Goal: Task Accomplishment & Management: Complete application form

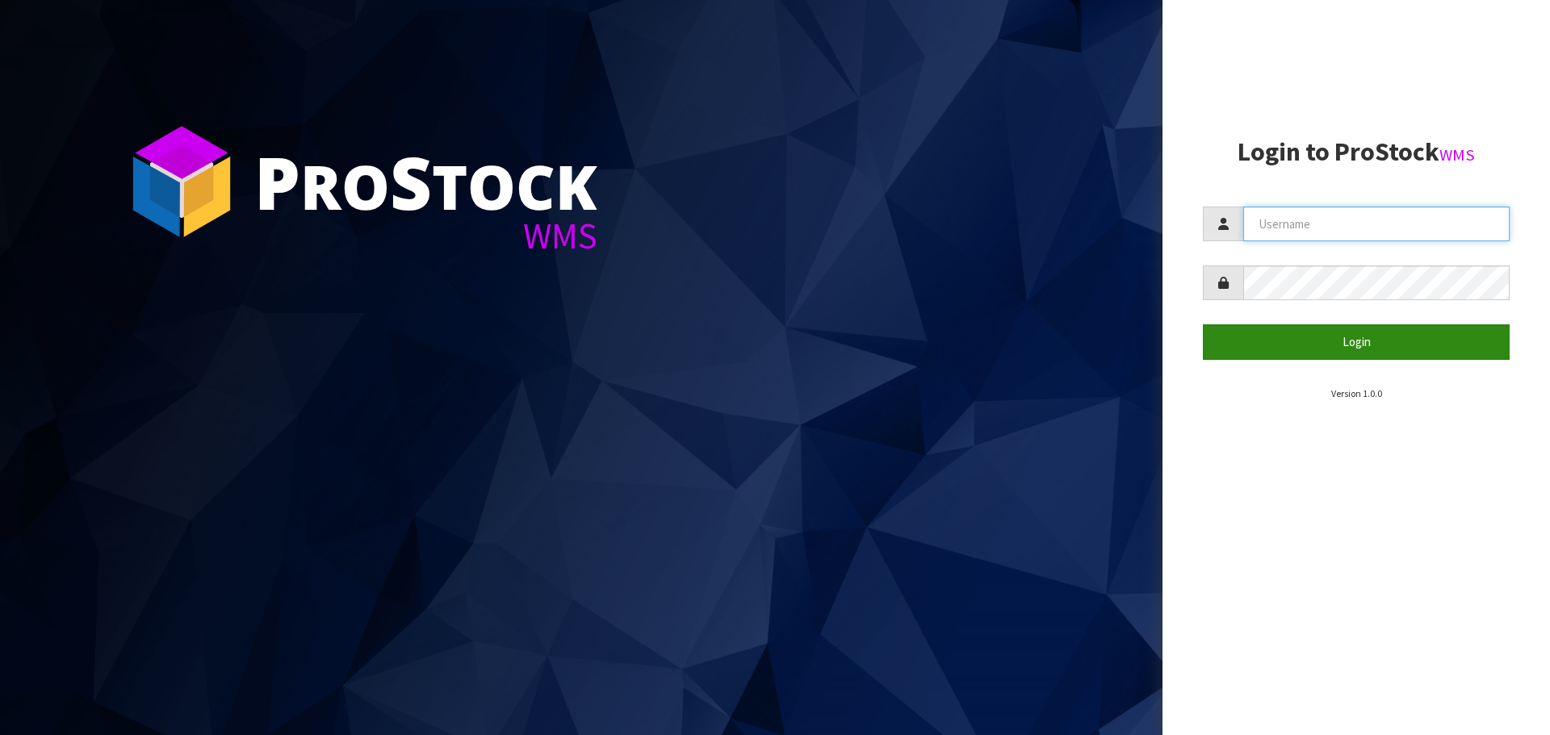
type input "[PERSON_NAME]"
click at [1355, 337] on button "Login" at bounding box center [1356, 342] width 307 height 35
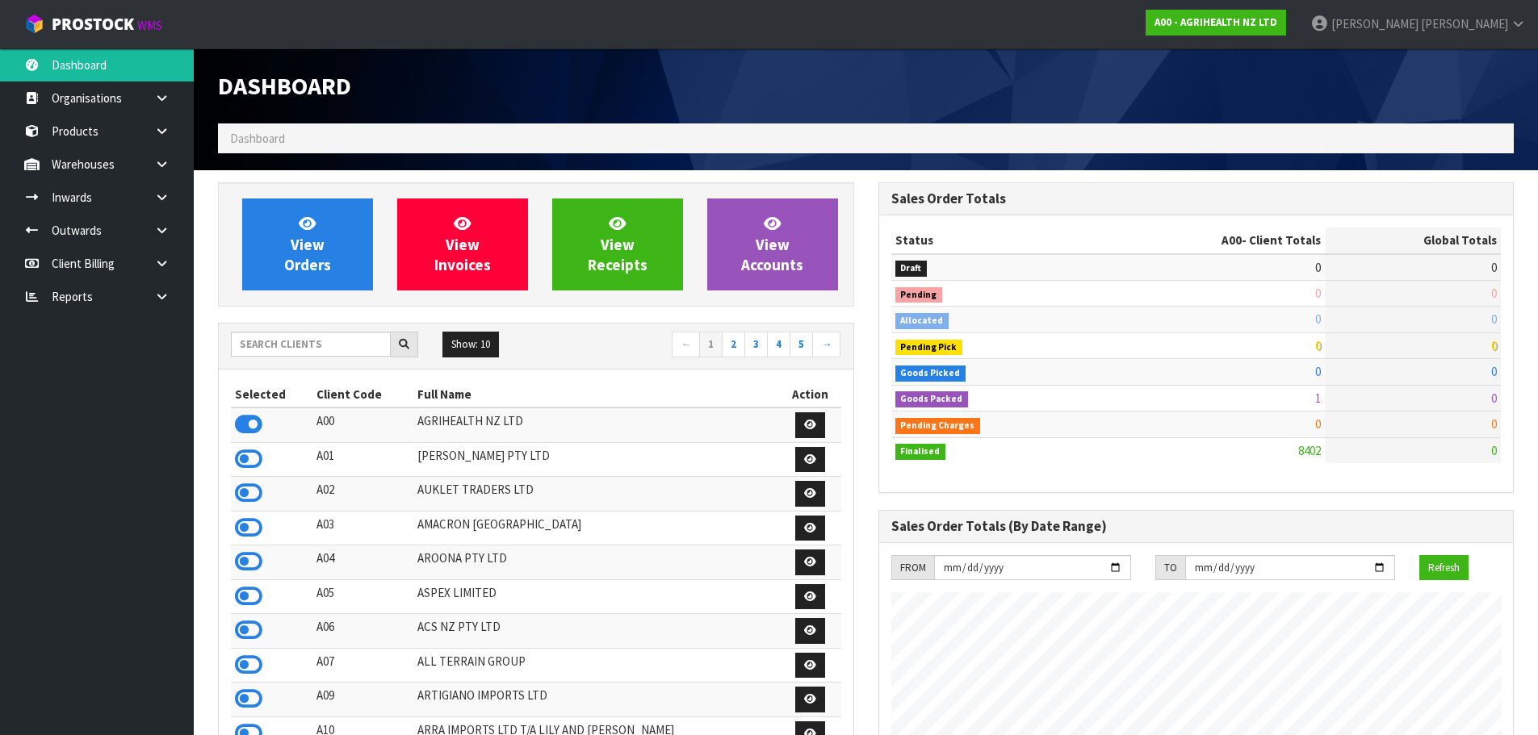
scroll to position [1223, 660]
click at [317, 338] on input "text" at bounding box center [311, 344] width 160 height 25
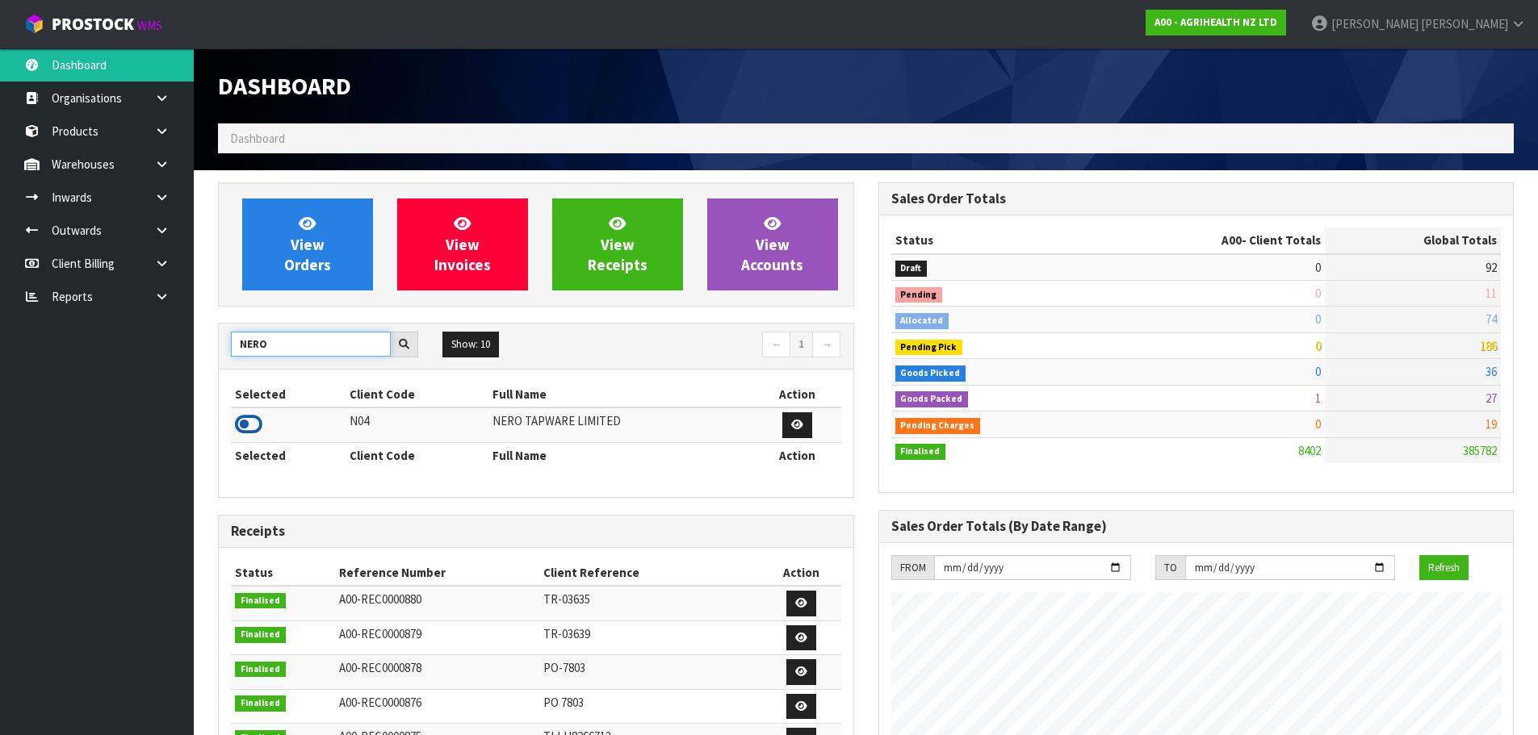
type input "NERO"
drag, startPoint x: 253, startPoint y: 434, endPoint x: 216, endPoint y: 360, distance: 82.7
click at [253, 434] on icon at bounding box center [248, 425] width 27 height 24
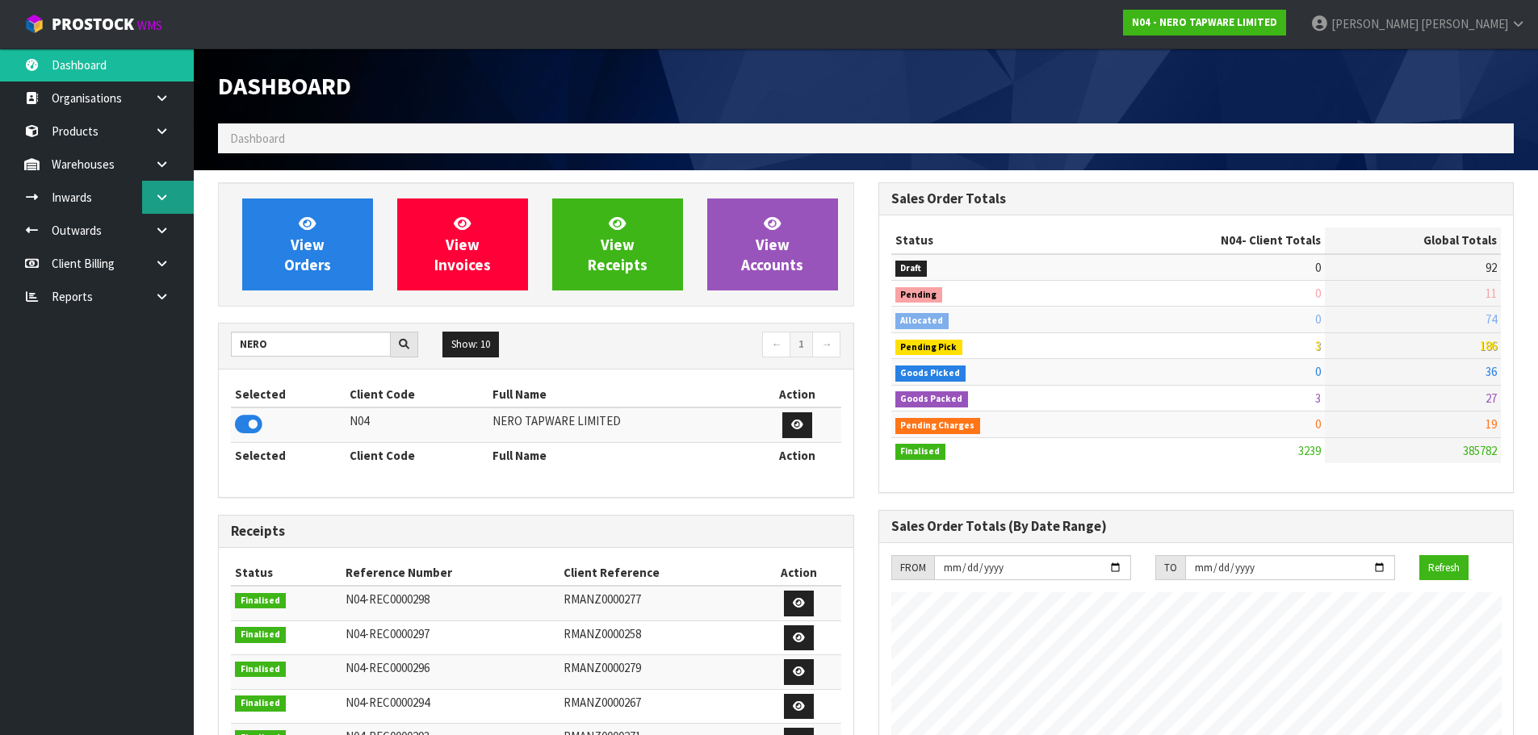
scroll to position [1258, 660]
click at [142, 185] on link at bounding box center [168, 197] width 52 height 33
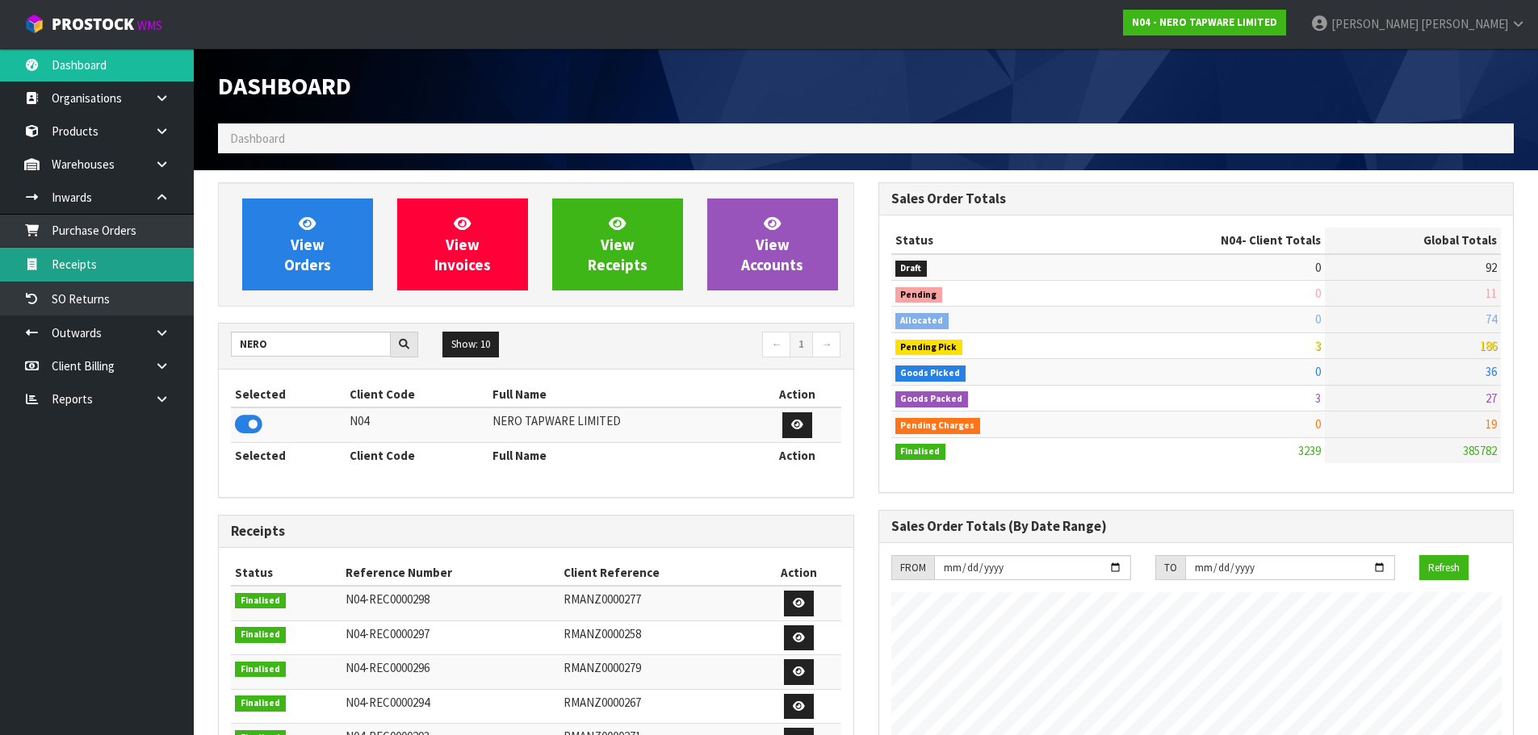
click at [101, 281] on link "Receipts" at bounding box center [97, 264] width 194 height 33
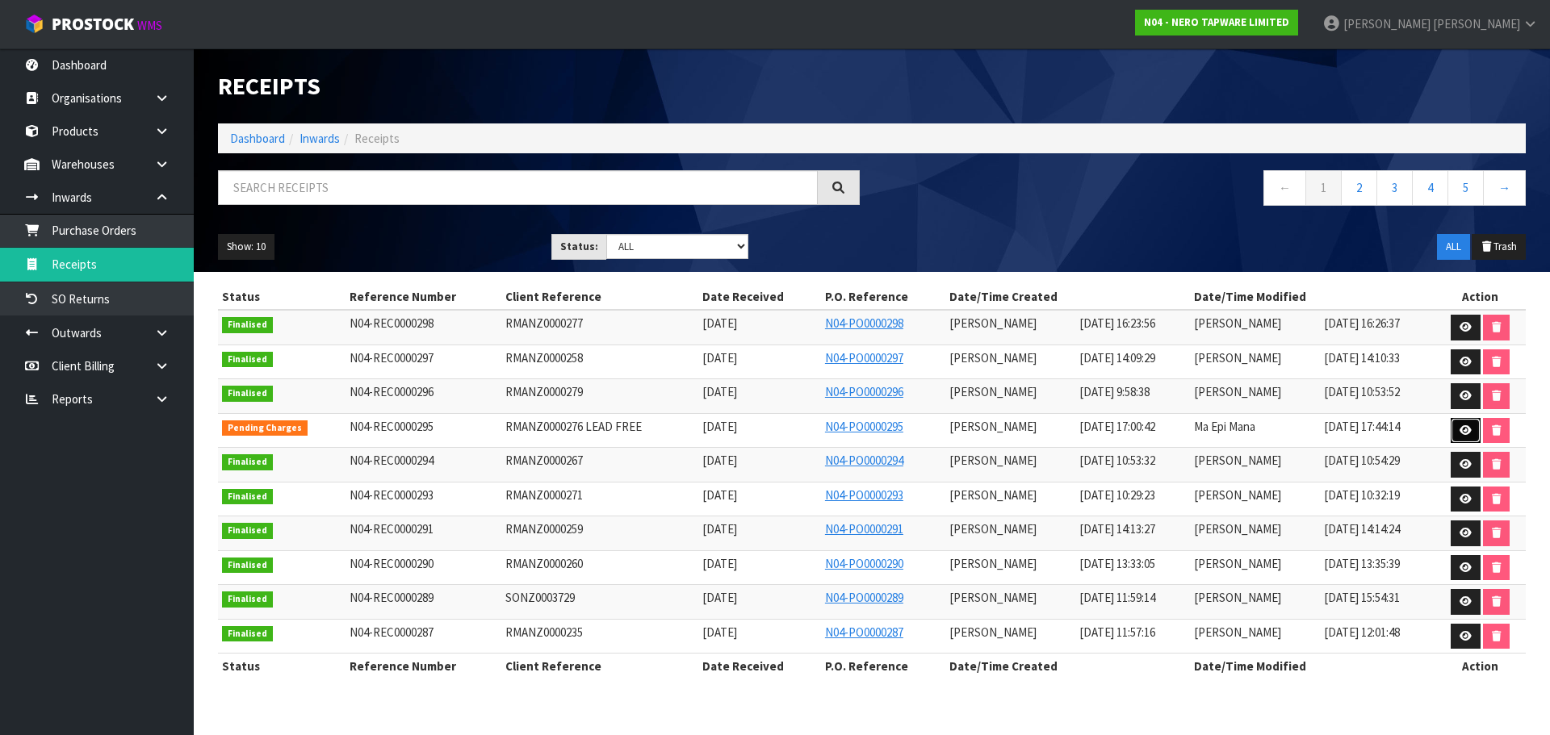
click at [1464, 436] on link at bounding box center [1466, 431] width 30 height 26
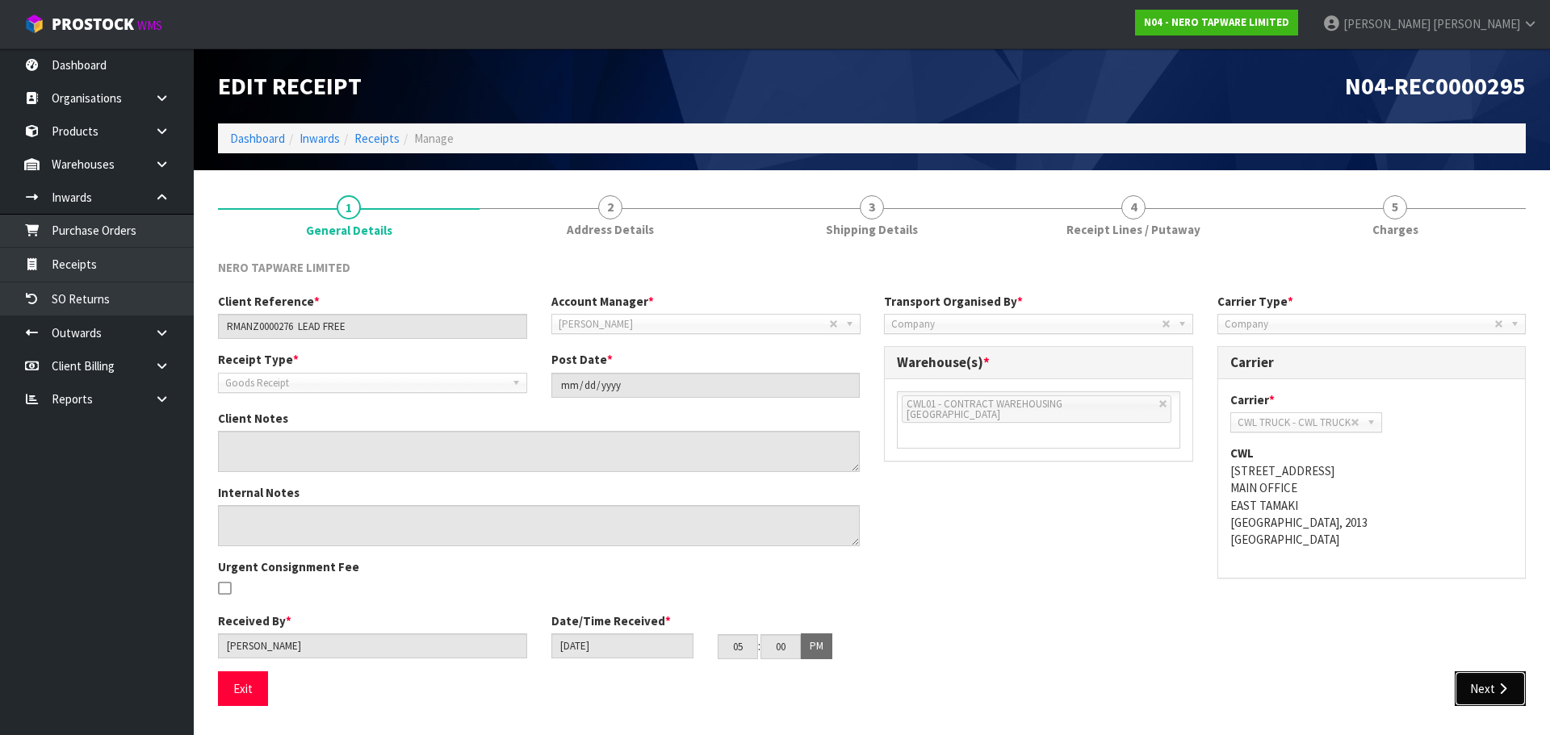
click at [1484, 698] on button "Next" at bounding box center [1490, 689] width 71 height 35
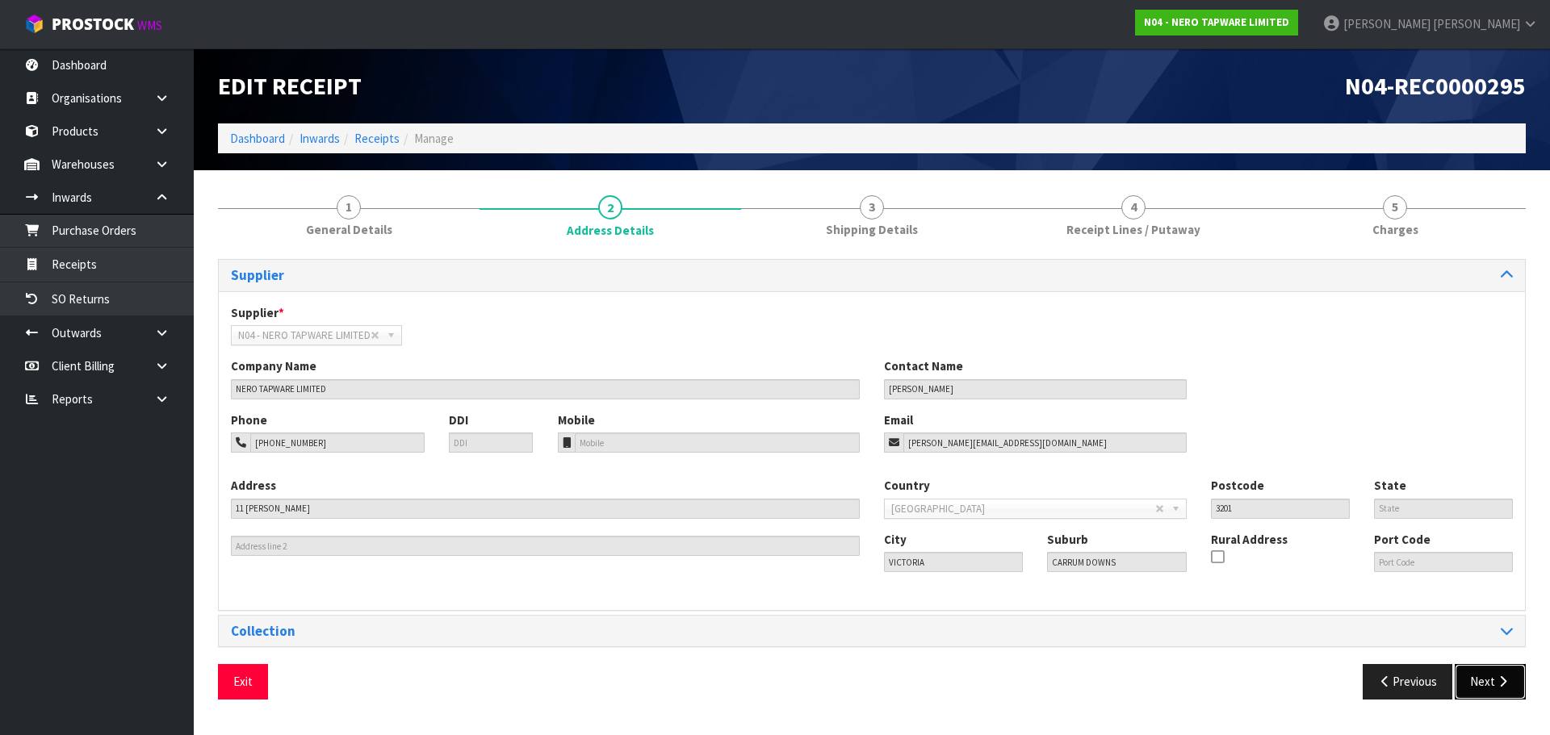
click at [1485, 699] on button "Next" at bounding box center [1490, 681] width 71 height 35
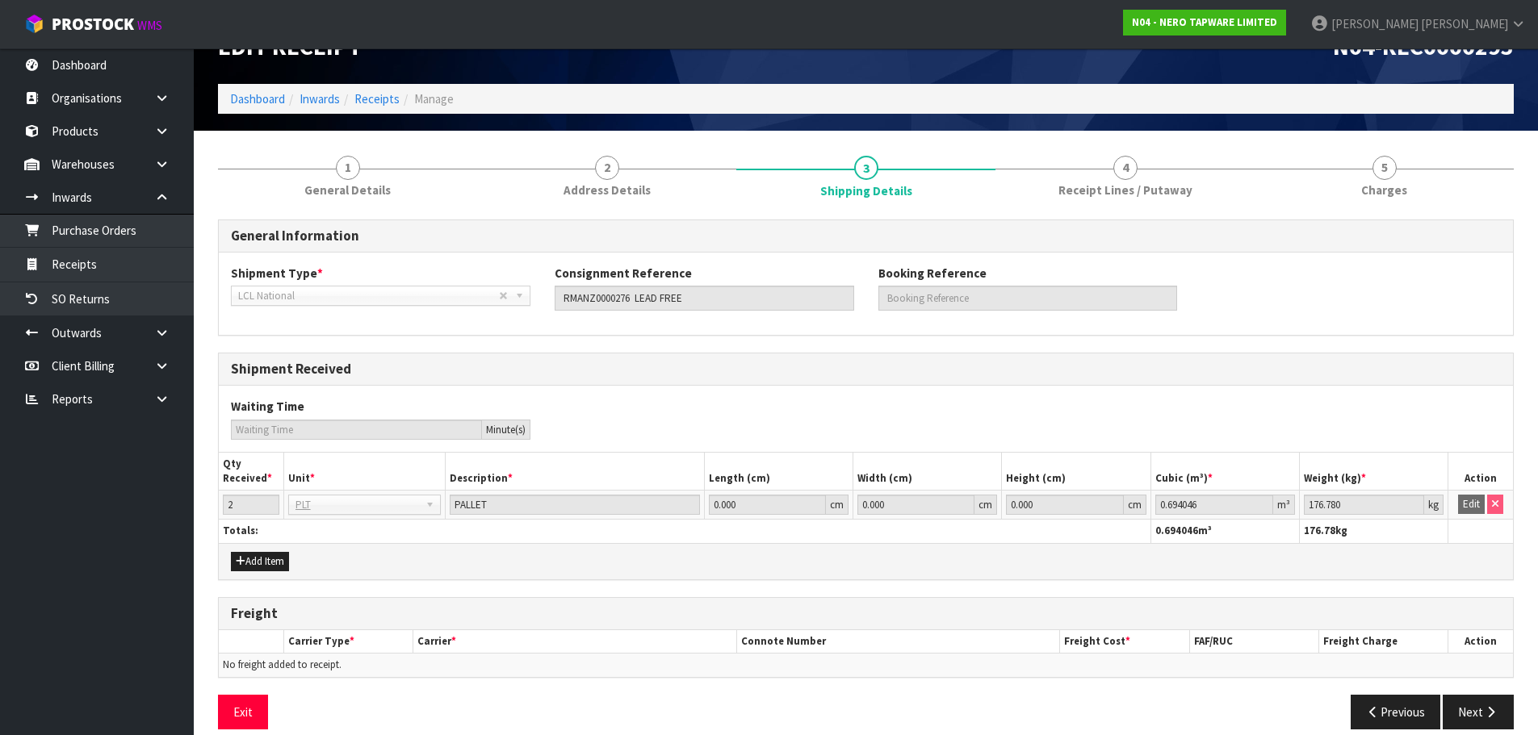
scroll to position [58, 0]
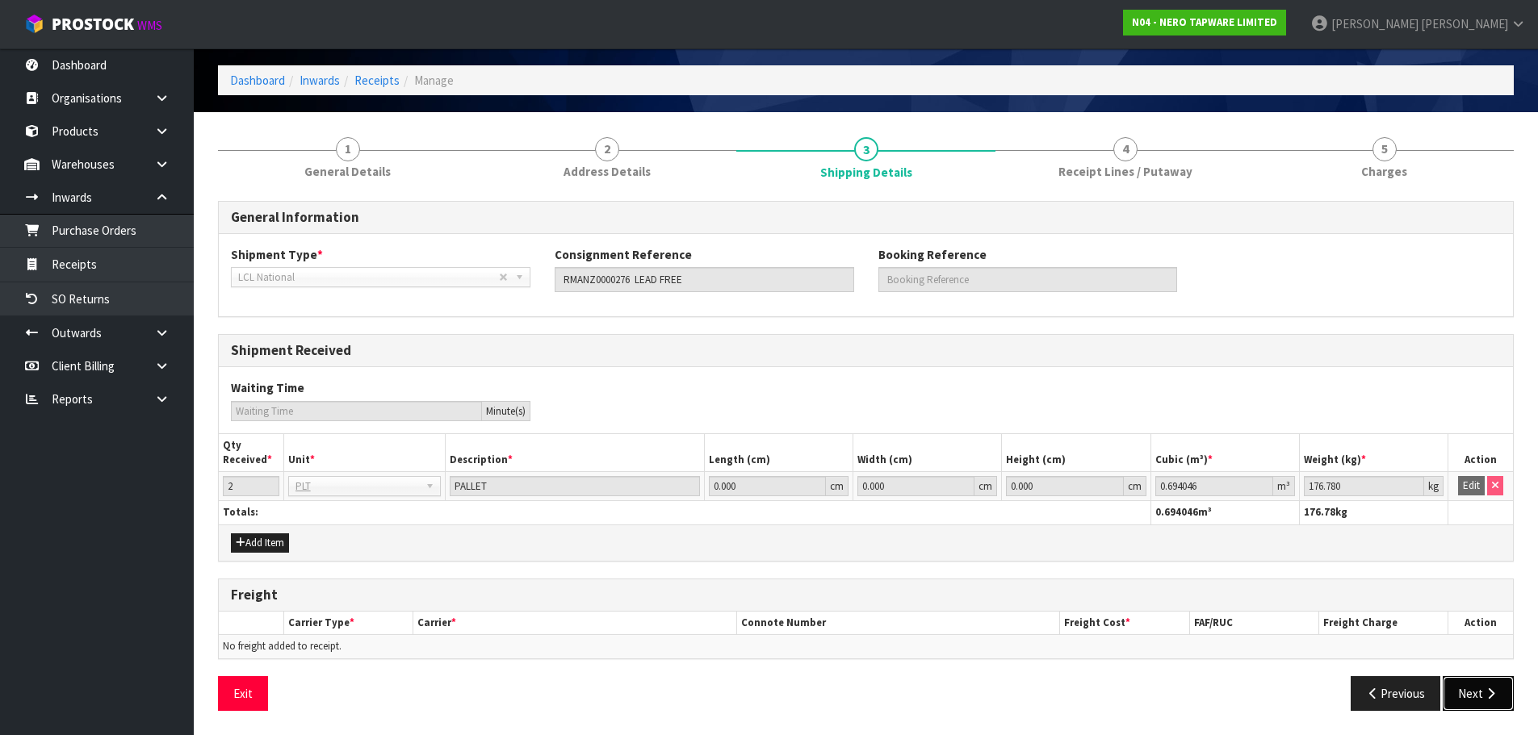
click at [1475, 696] on button "Next" at bounding box center [1478, 694] width 71 height 35
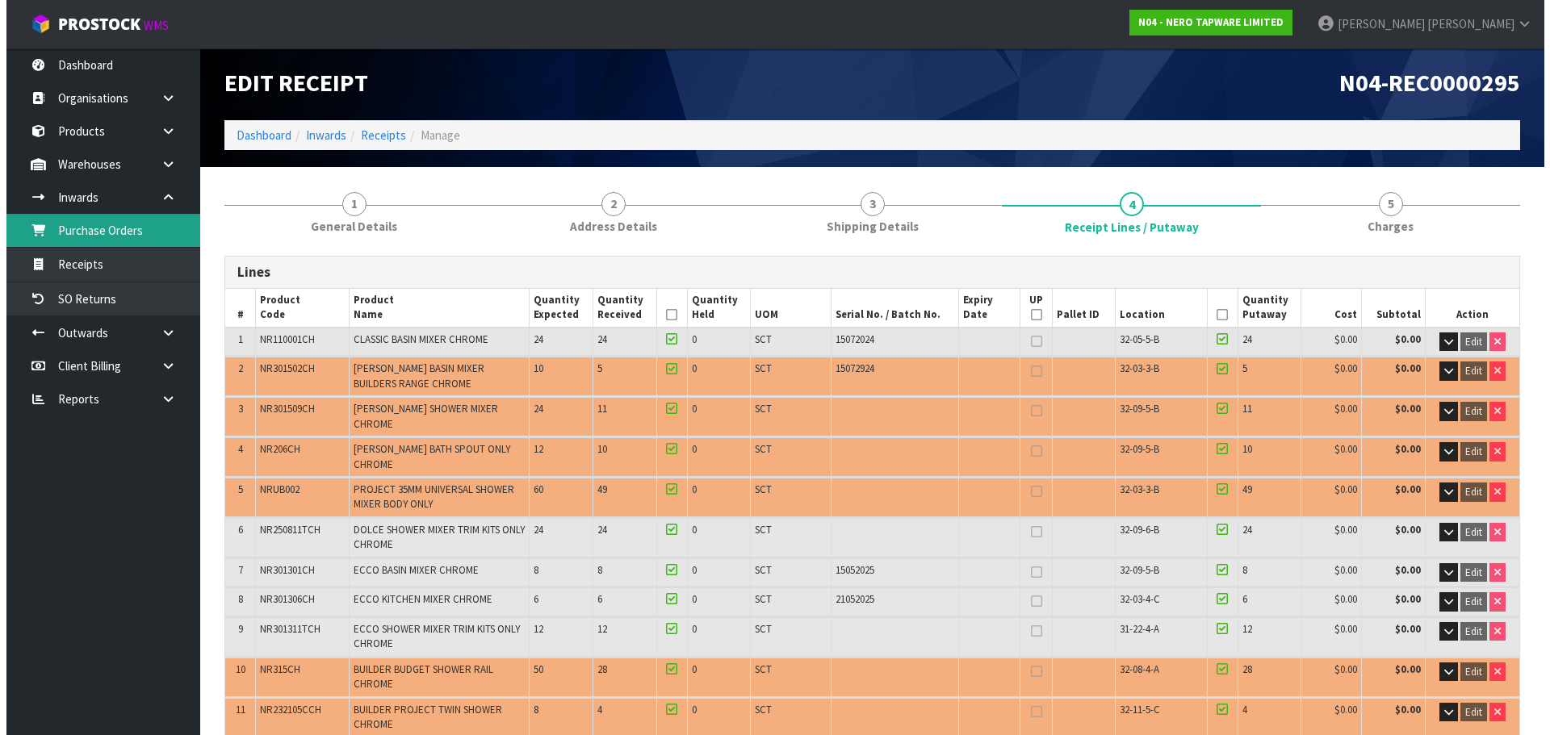
scroll to position [0, 0]
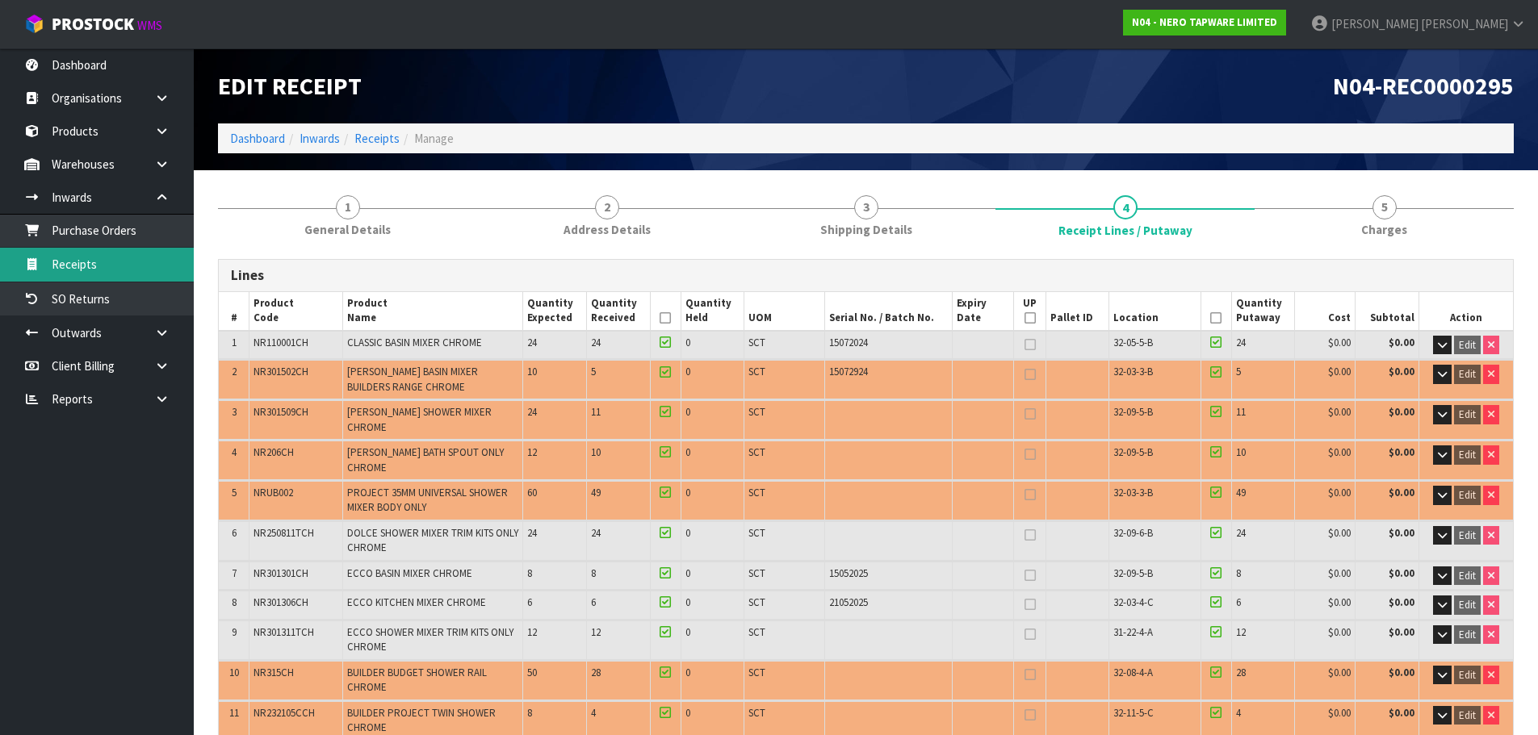
click at [81, 259] on link "Receipts" at bounding box center [97, 264] width 194 height 33
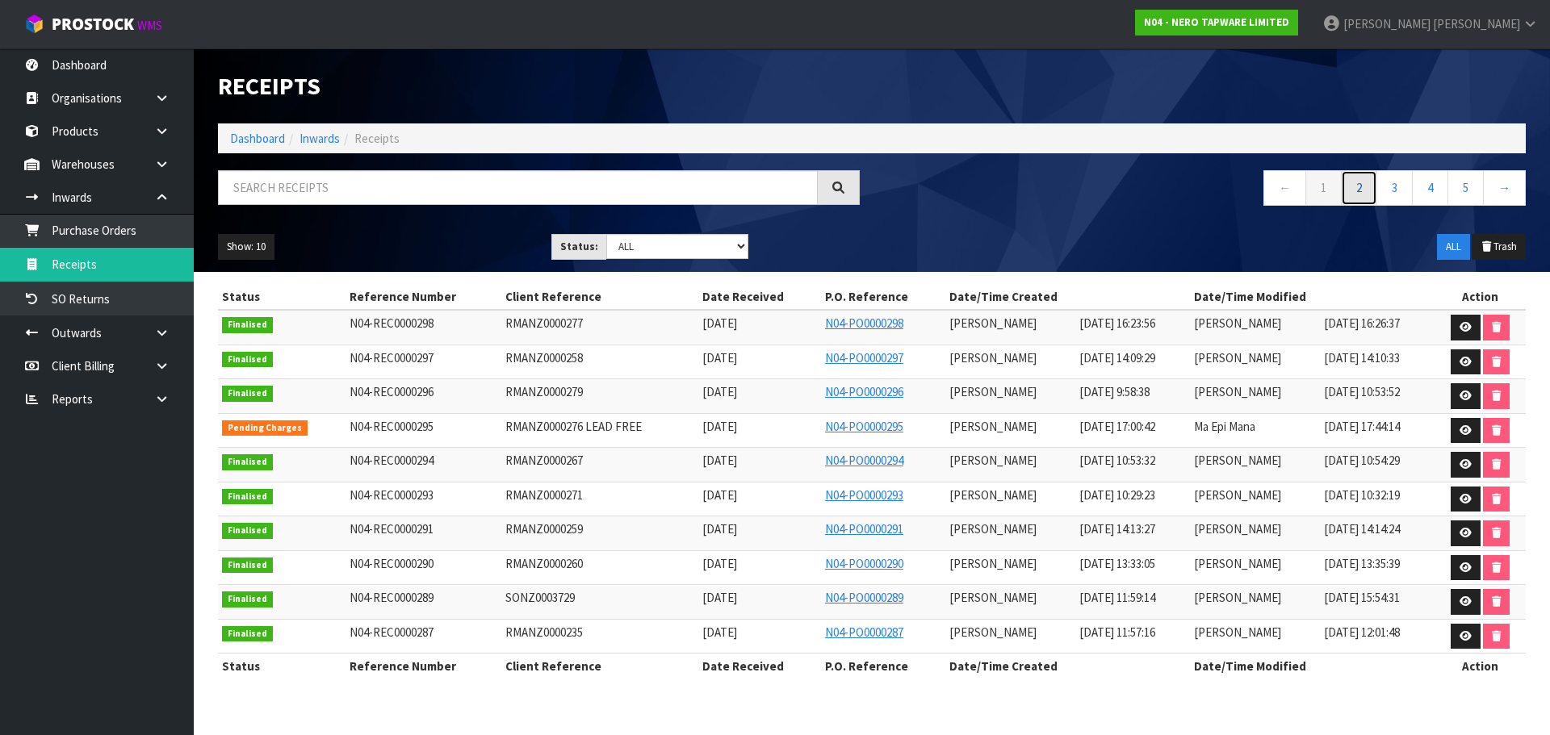
click at [1372, 188] on link "2" at bounding box center [1359, 187] width 36 height 35
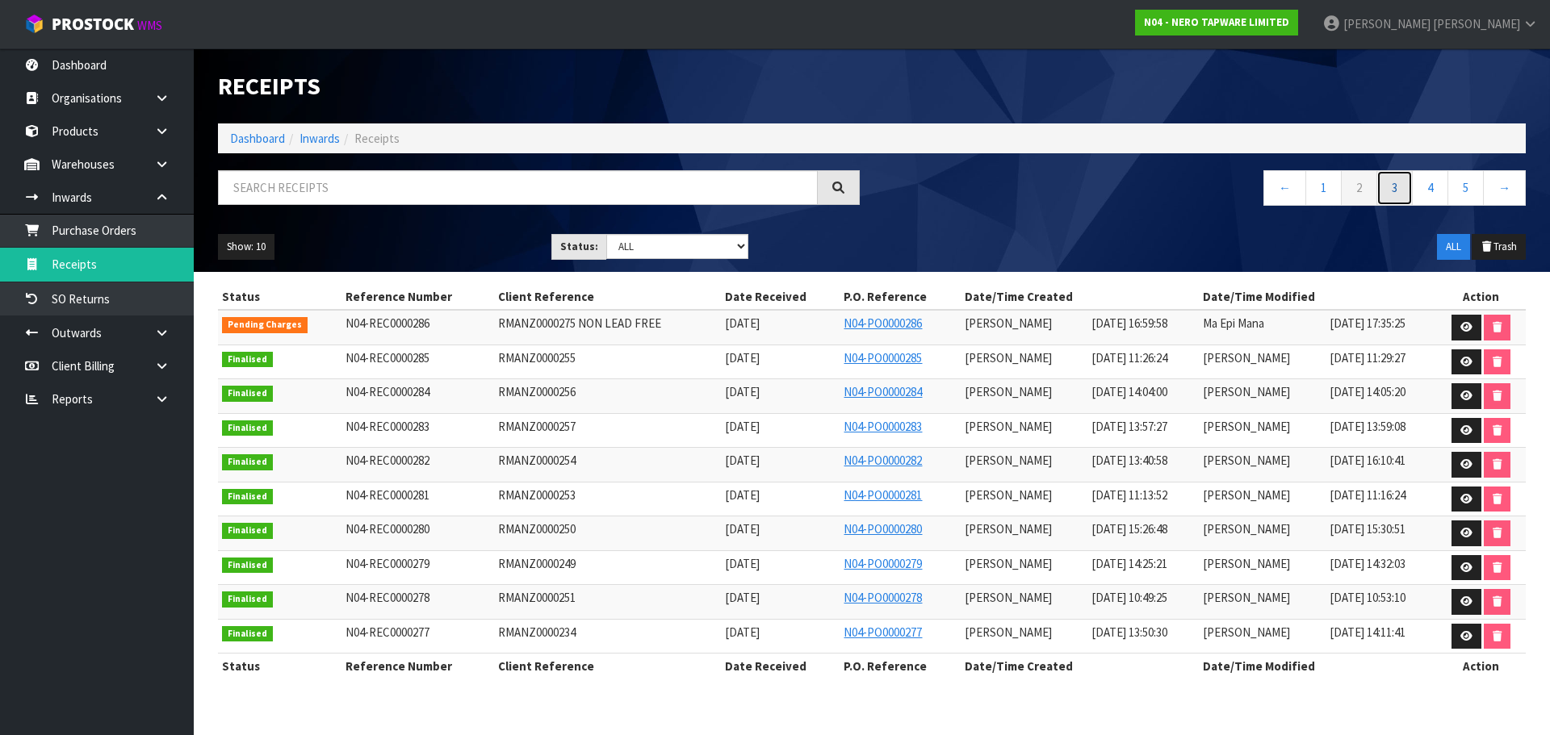
click at [1392, 187] on link "3" at bounding box center [1394, 187] width 36 height 35
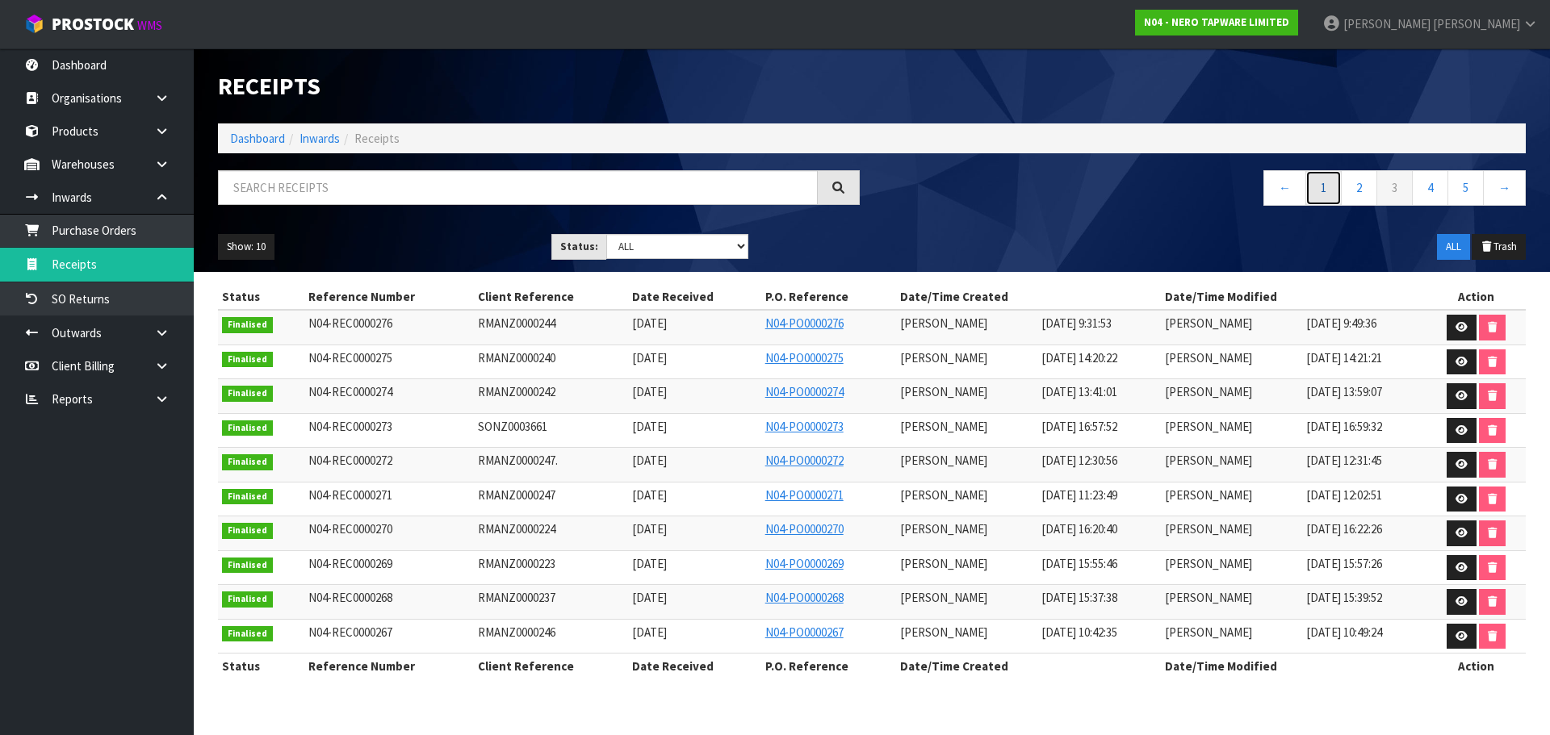
click at [1326, 177] on link "1" at bounding box center [1323, 187] width 36 height 35
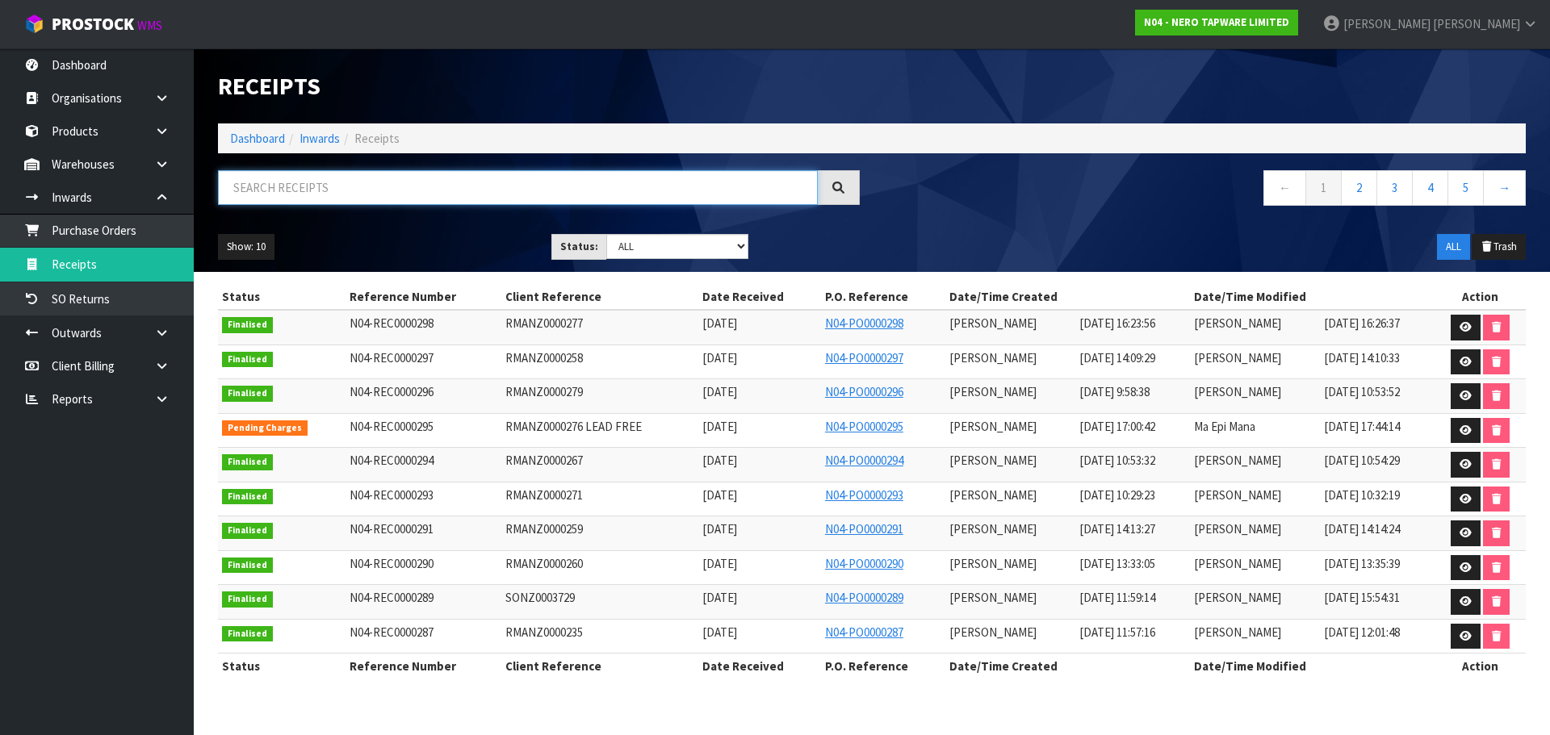
click at [455, 183] on input "text" at bounding box center [518, 187] width 600 height 35
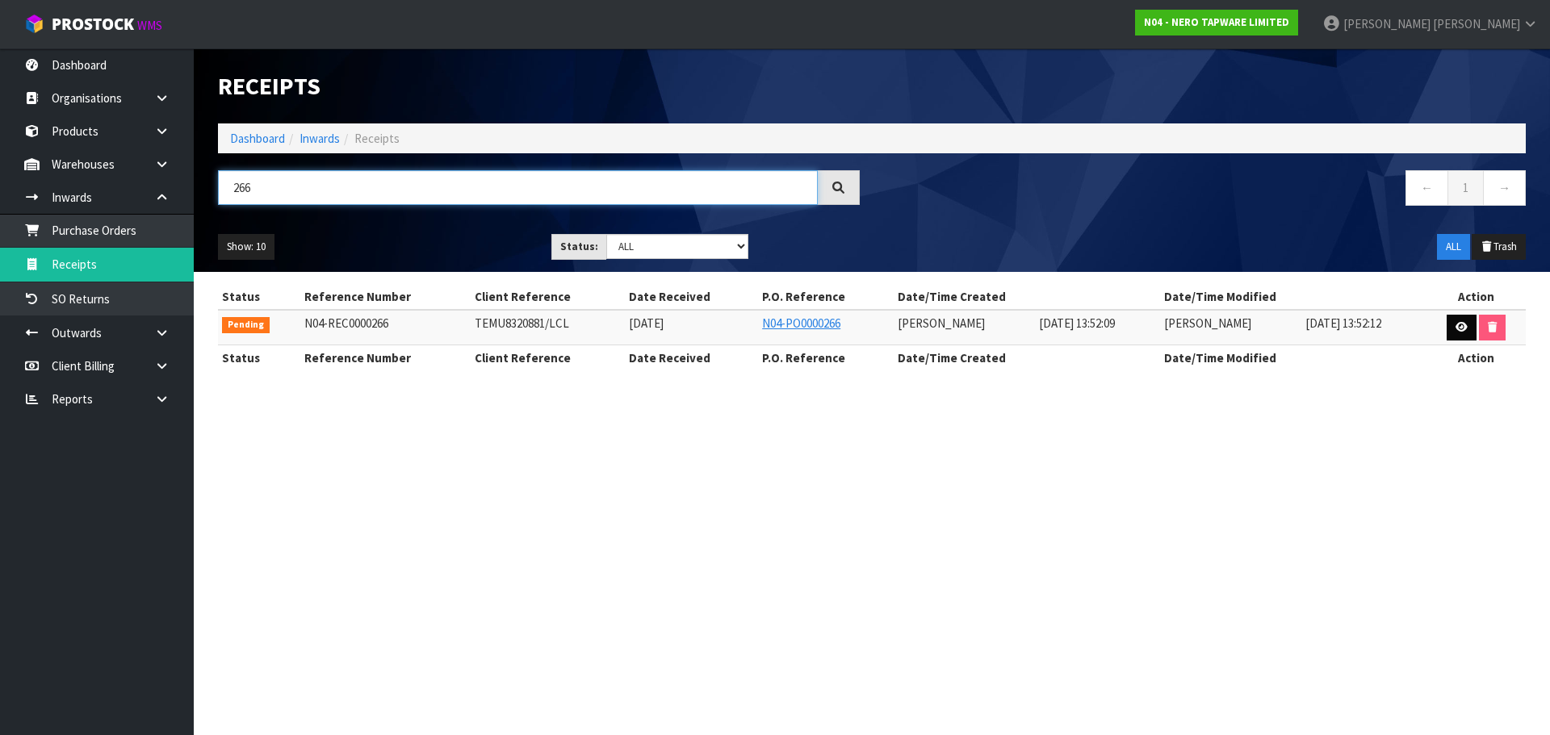
type input "266"
click at [1465, 327] on icon at bounding box center [1462, 327] width 12 height 10
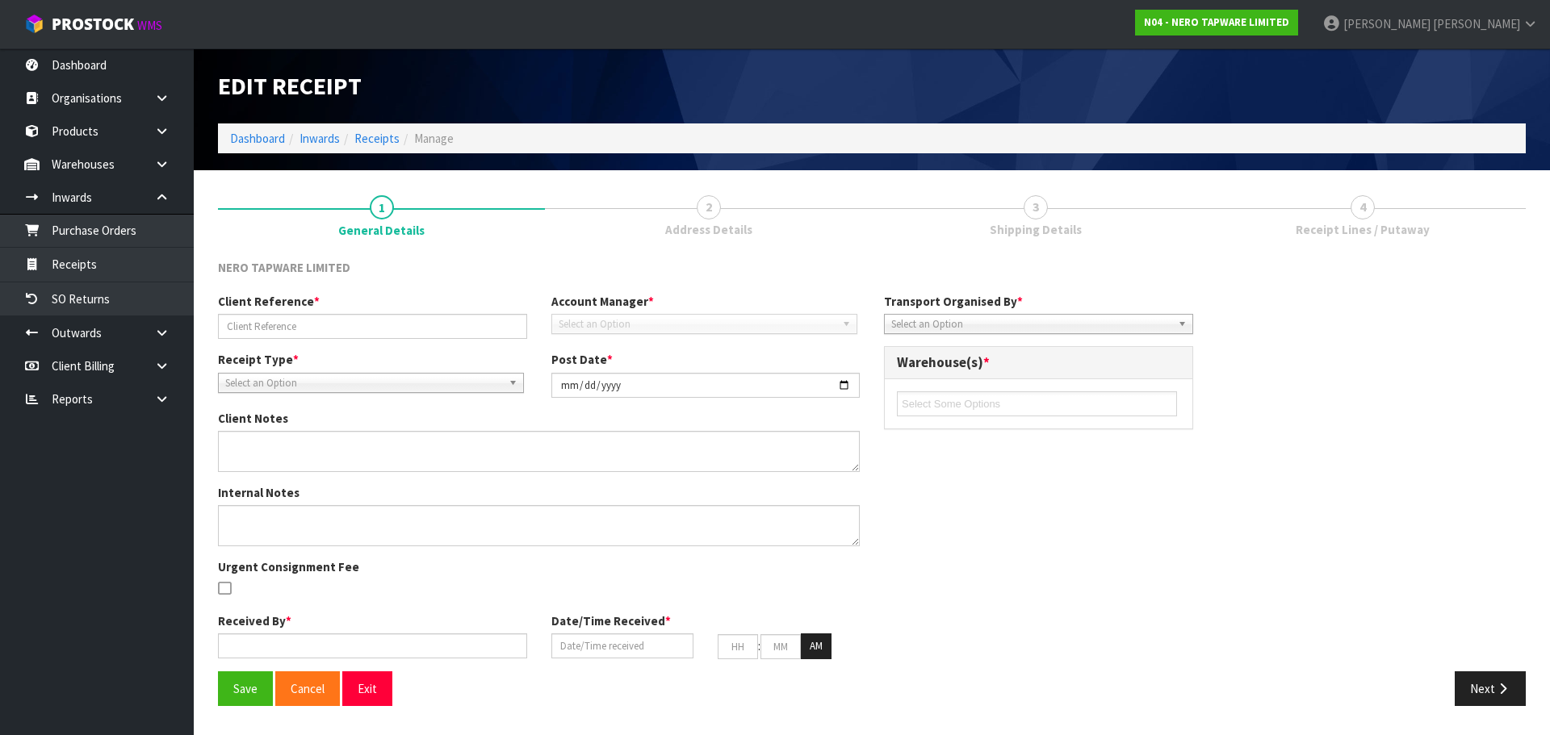
type input "TEMU8320881/LCL"
type input "[DATE]"
type input "[PERSON_NAME]"
type input "[DATE]"
type input "01"
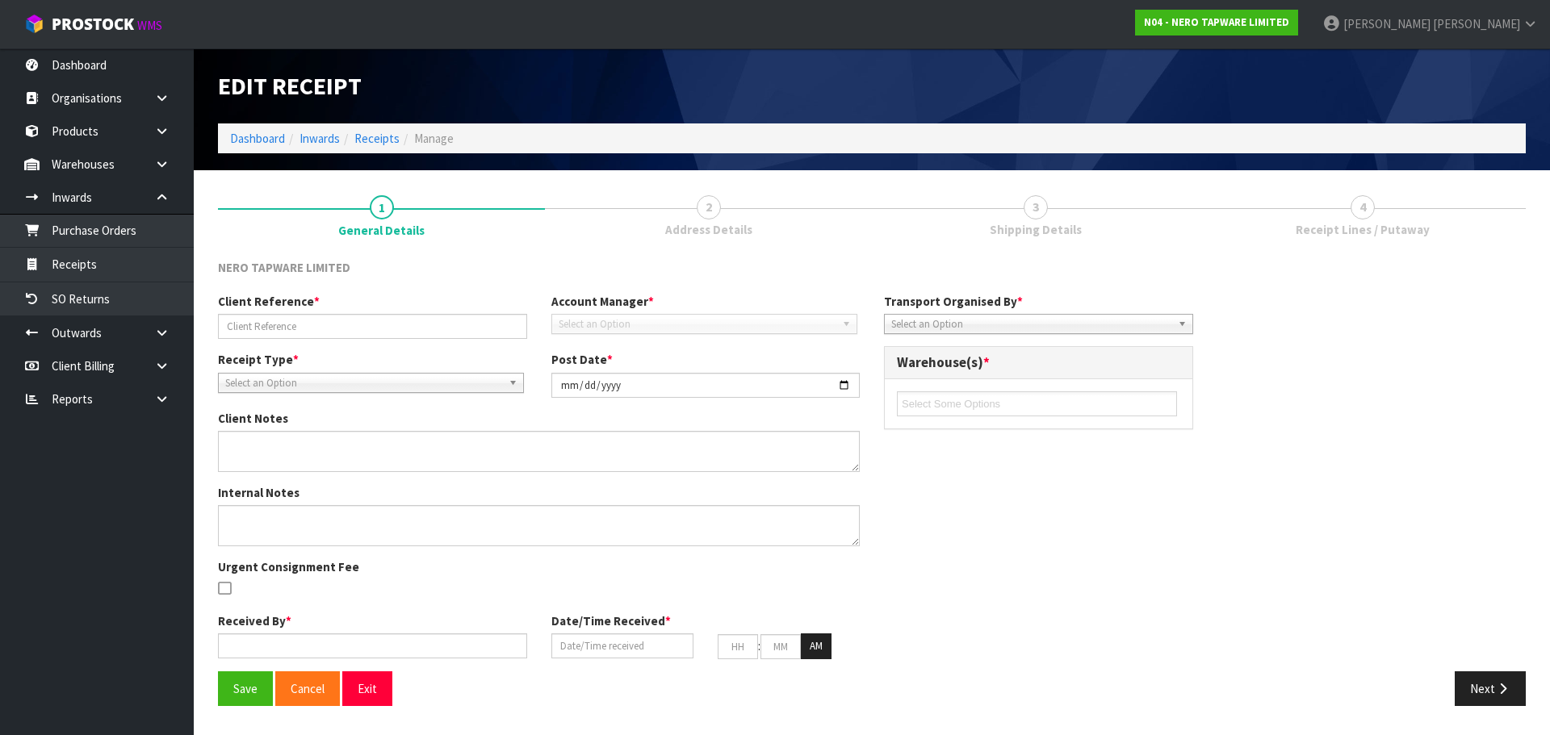
type input "52"
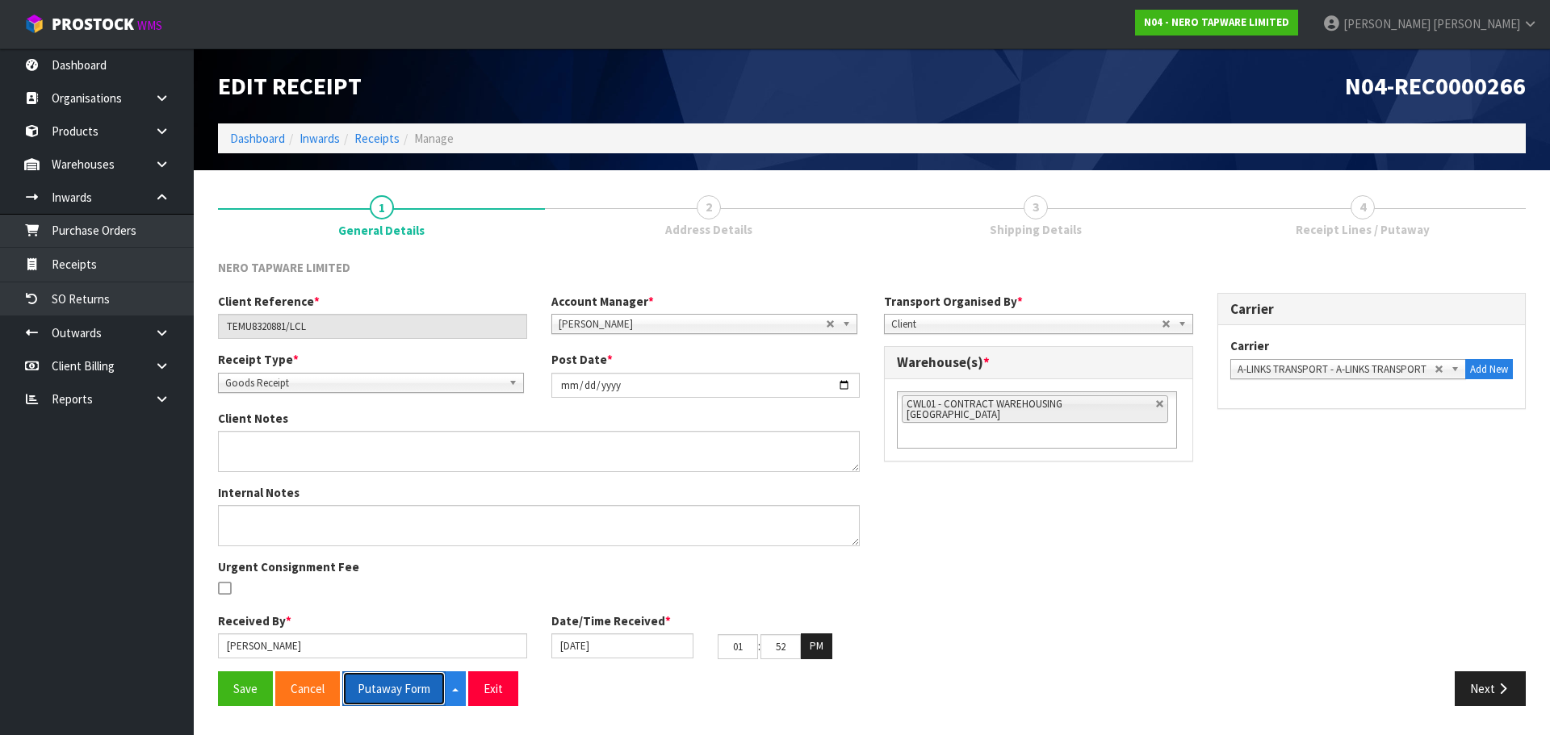
click at [400, 677] on button "Putaway Form" at bounding box center [393, 689] width 103 height 35
click at [383, 687] on button "Putaway Form" at bounding box center [402, 689] width 121 height 35
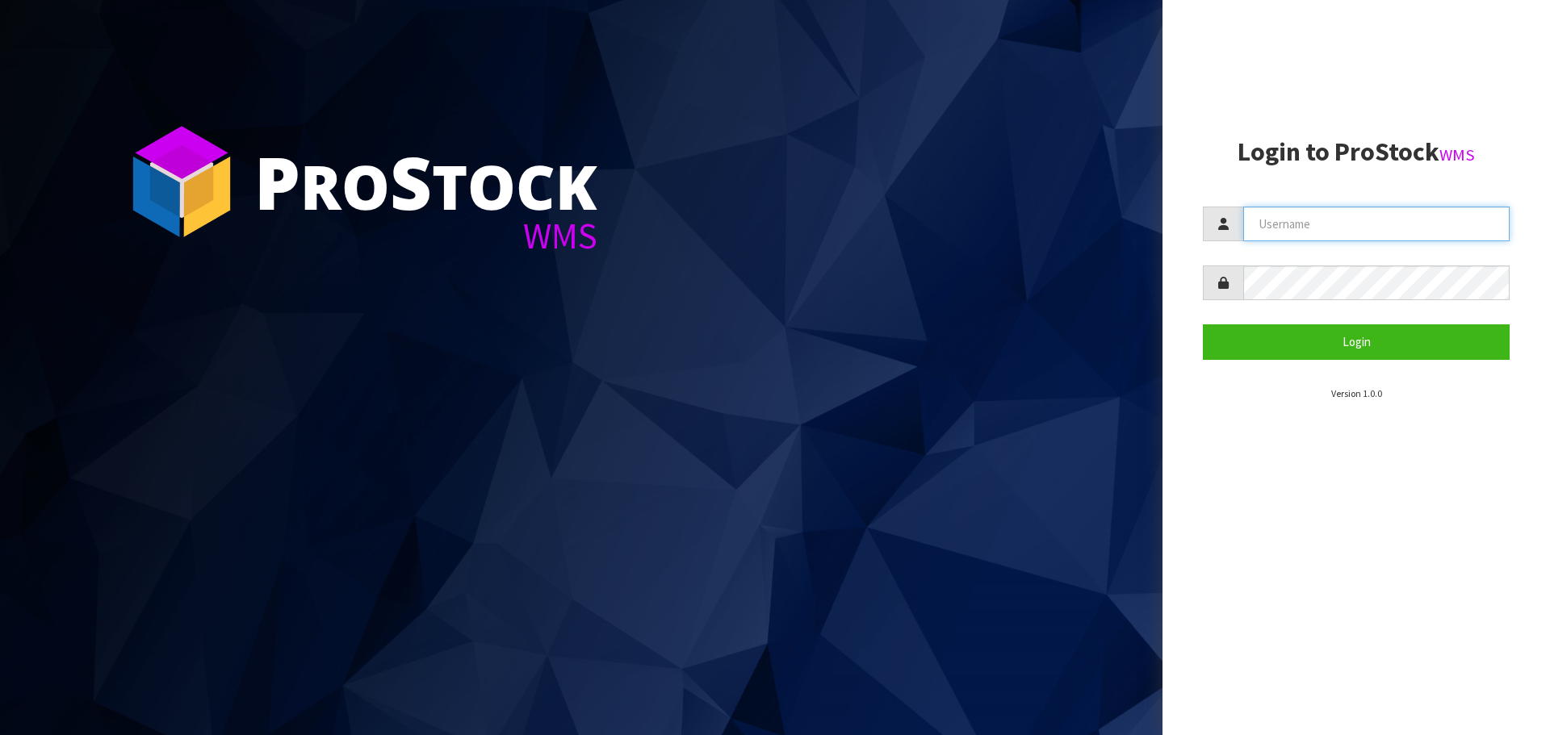
type input "[PERSON_NAME]"
drag, startPoint x: 1327, startPoint y: 228, endPoint x: 1062, endPoint y: 287, distance: 271.9
click at [1062, 287] on div "P ro S tock WMS Login to ProStock WMS [PERSON_NAME] Login Version 1.0.0" at bounding box center [775, 367] width 1550 height 735
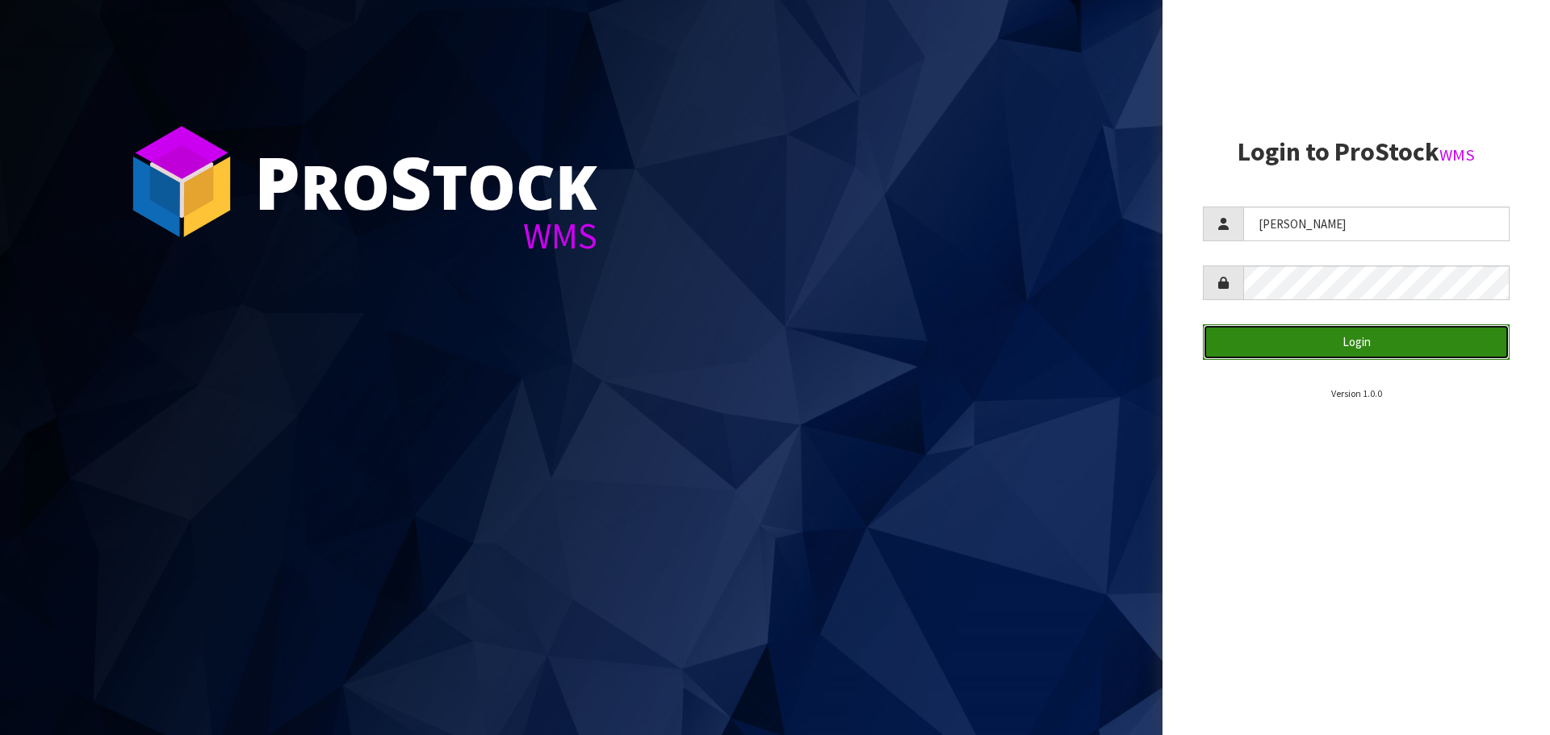
click at [1299, 333] on button "Login" at bounding box center [1356, 342] width 307 height 35
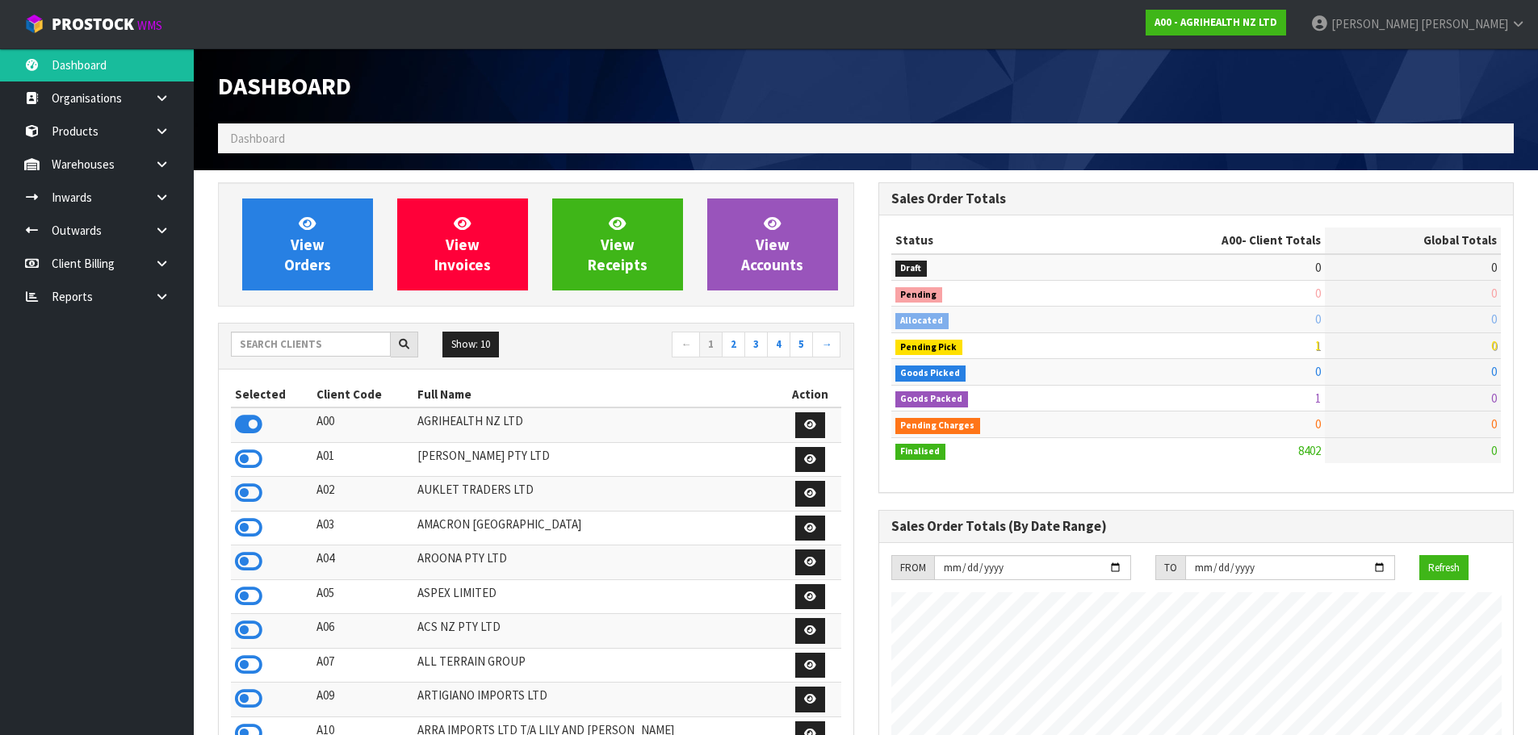
scroll to position [1223, 660]
click at [337, 333] on input "text" at bounding box center [311, 344] width 160 height 25
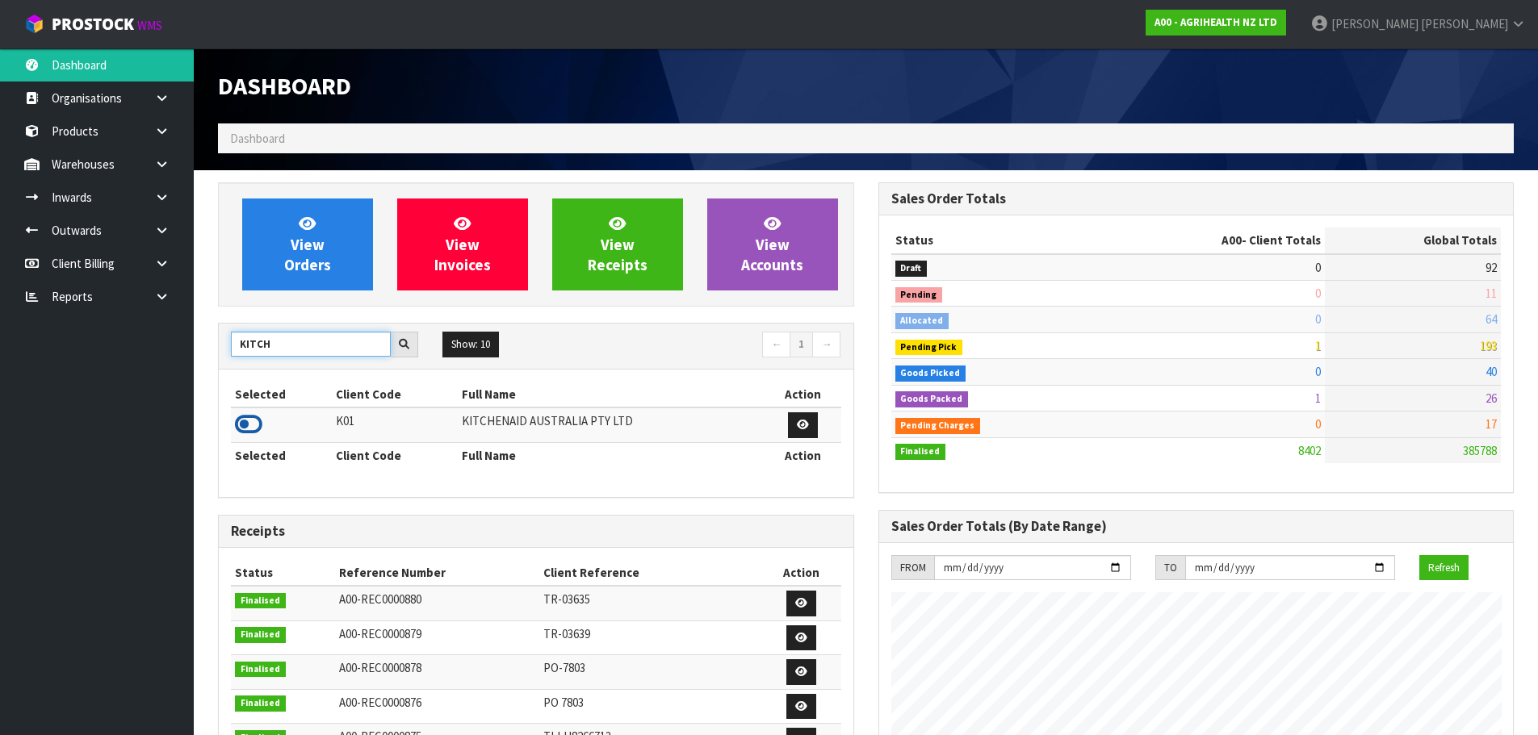
type input "KITCH"
click at [241, 425] on icon at bounding box center [248, 425] width 27 height 24
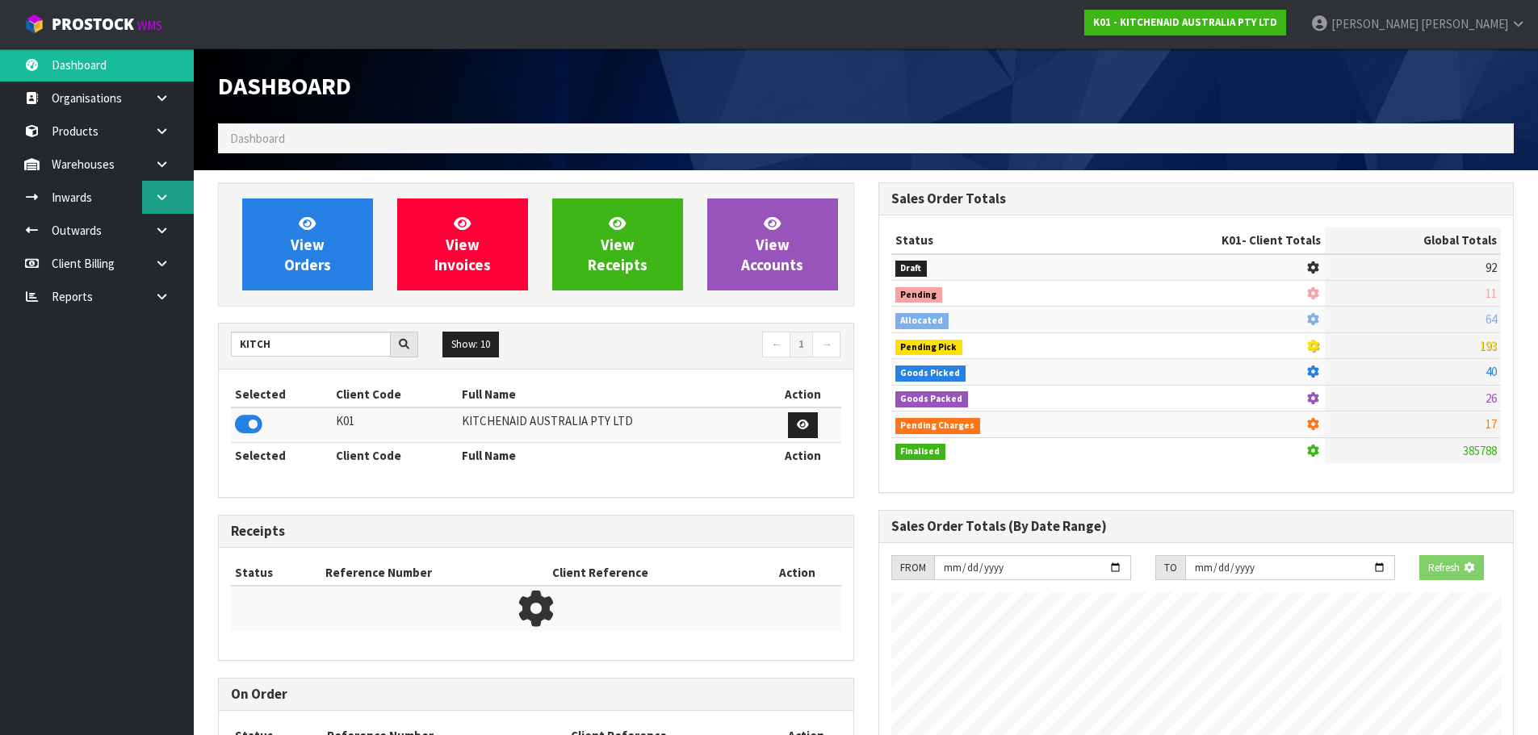
click at [170, 201] on link at bounding box center [168, 197] width 52 height 33
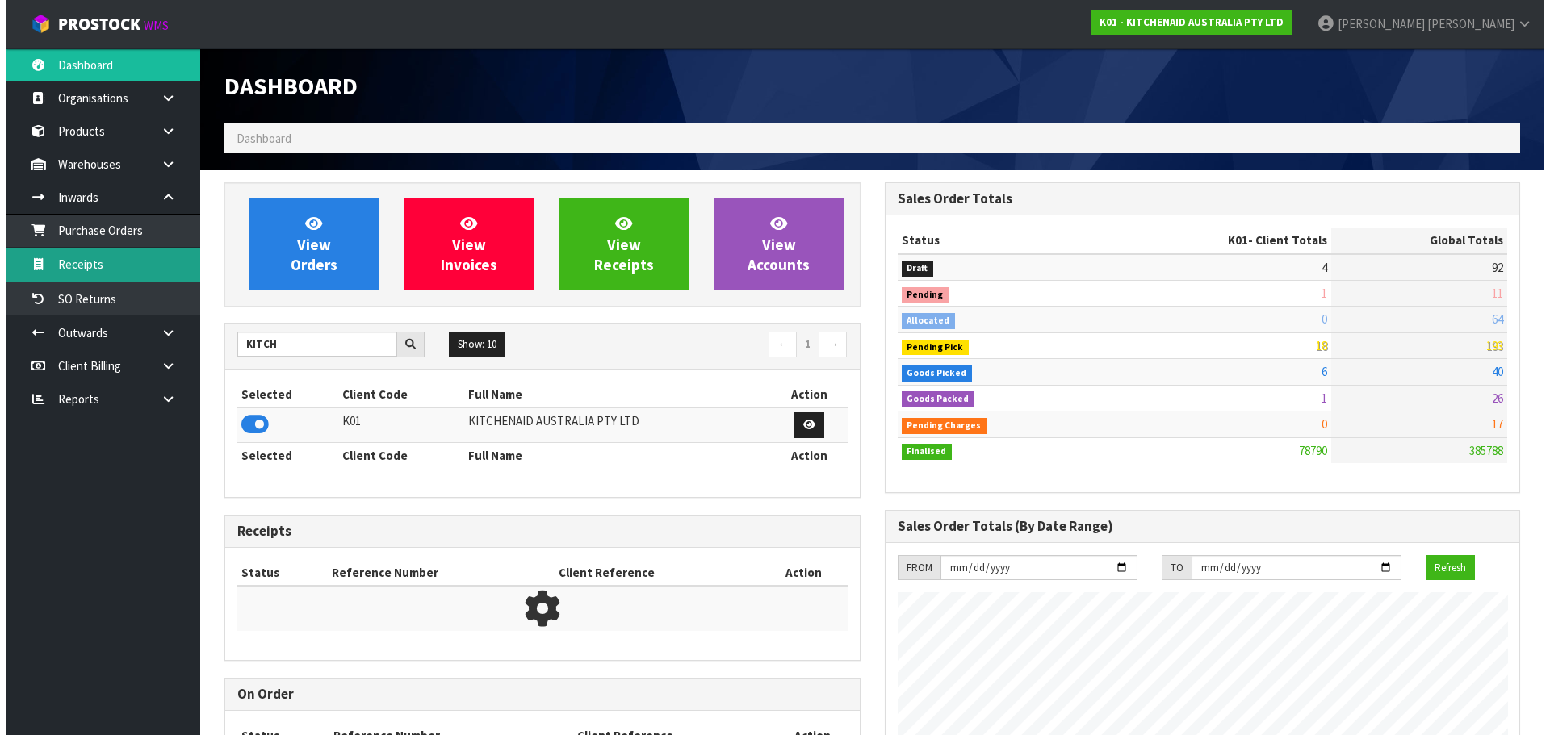
scroll to position [1223, 660]
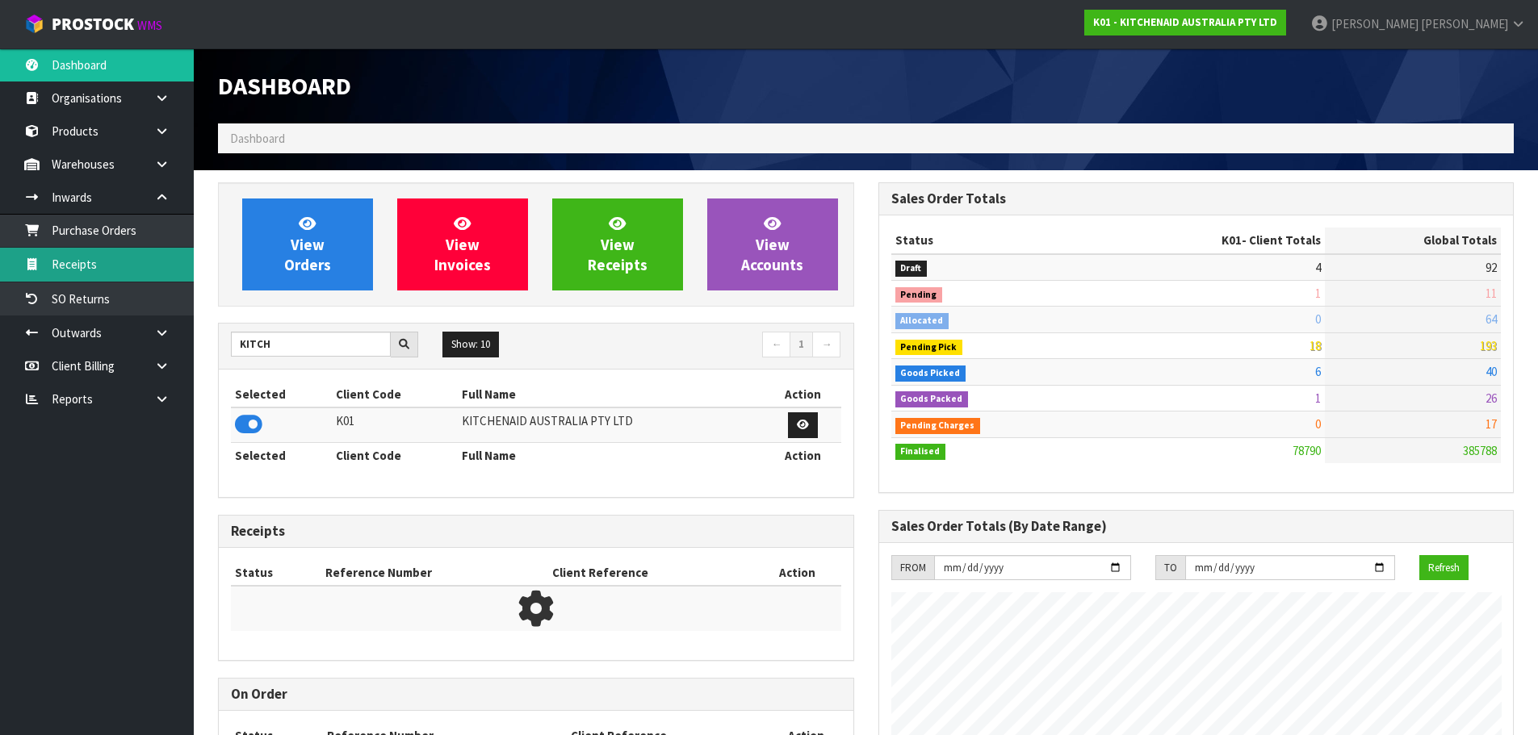
click at [126, 269] on link "Receipts" at bounding box center [97, 264] width 194 height 33
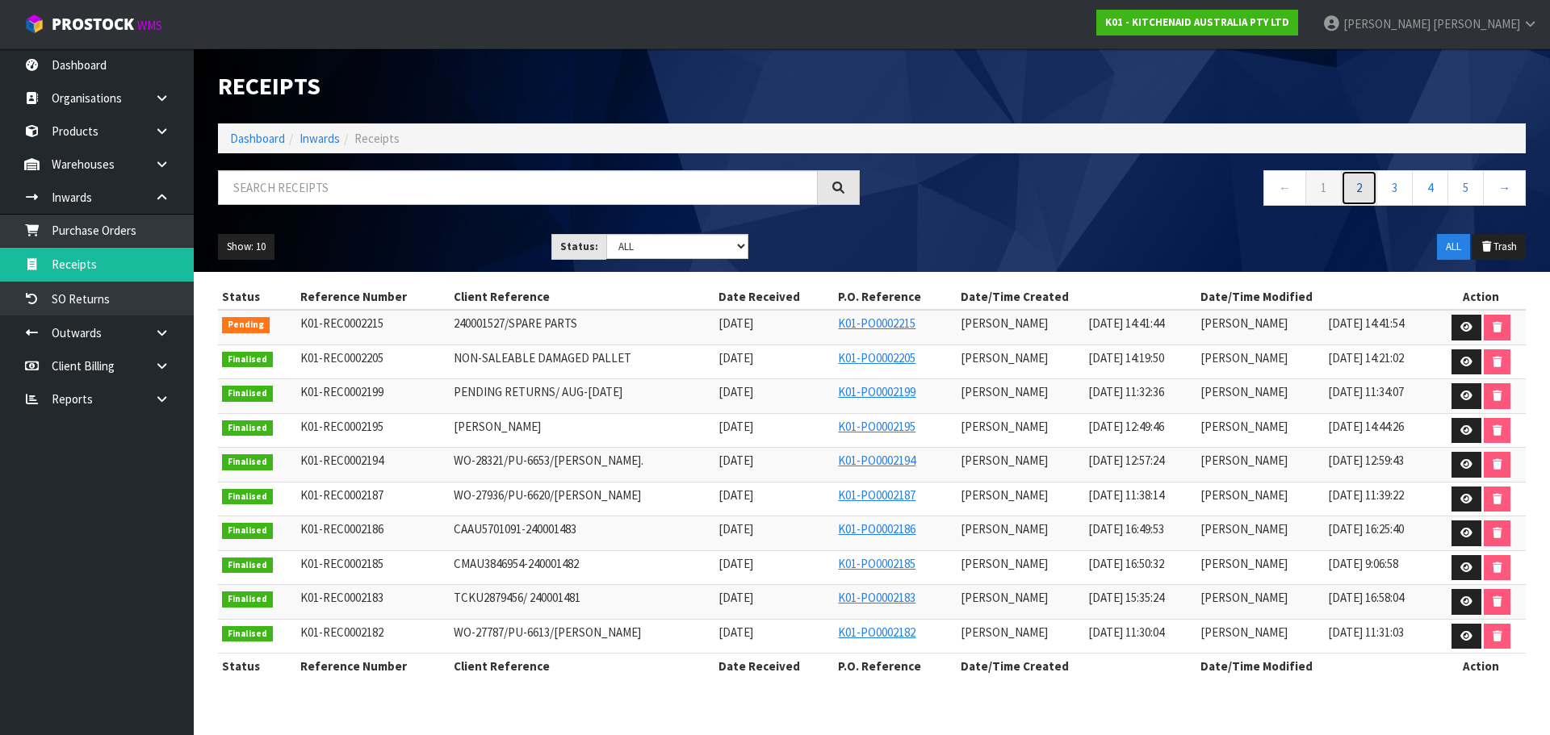
click at [1356, 194] on link "2" at bounding box center [1359, 187] width 36 height 35
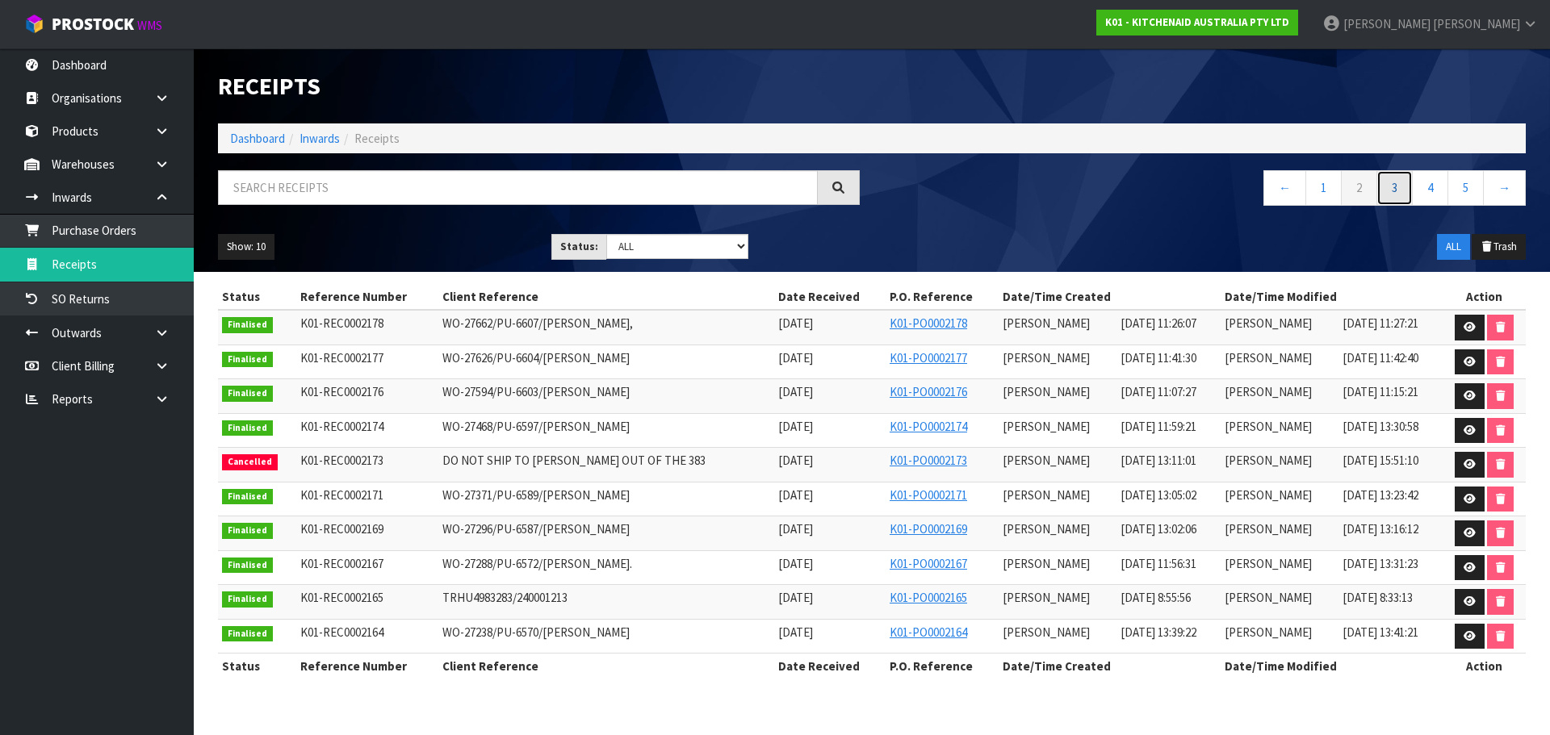
click at [1384, 186] on link "3" at bounding box center [1394, 187] width 36 height 35
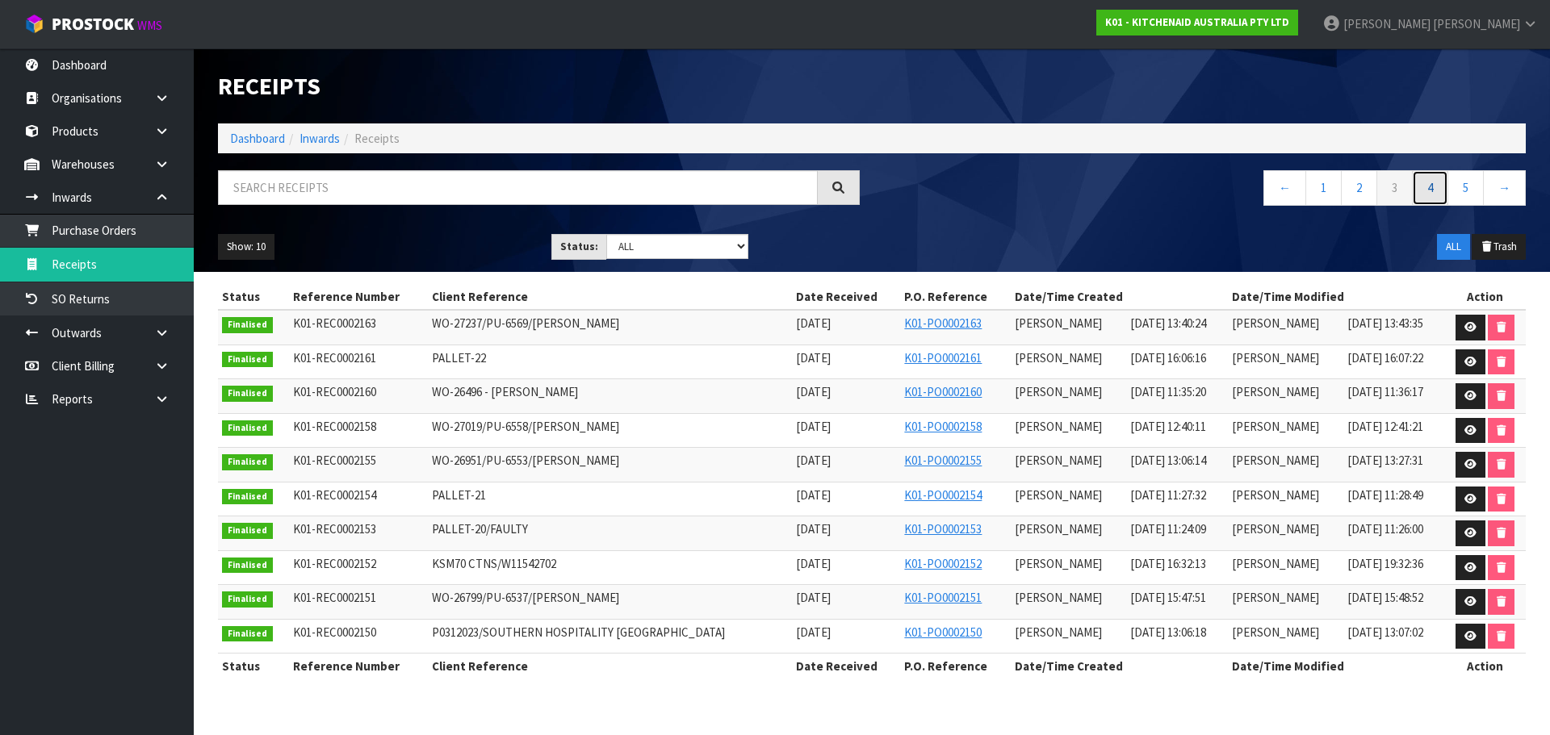
click at [1423, 189] on link "4" at bounding box center [1430, 187] width 36 height 35
click at [1329, 193] on link "2" at bounding box center [1323, 187] width 36 height 35
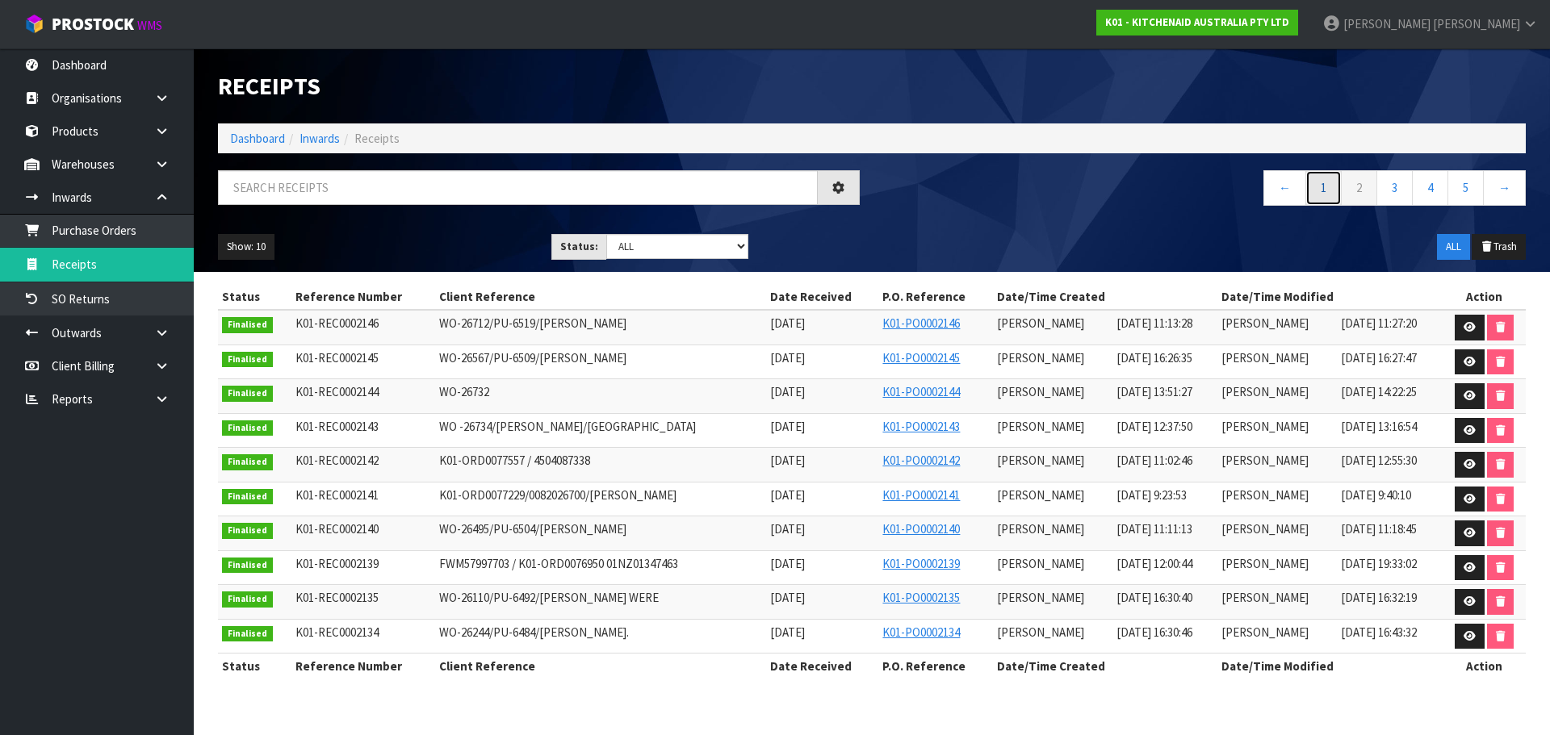
click at [1329, 193] on link "1" at bounding box center [1323, 187] width 36 height 35
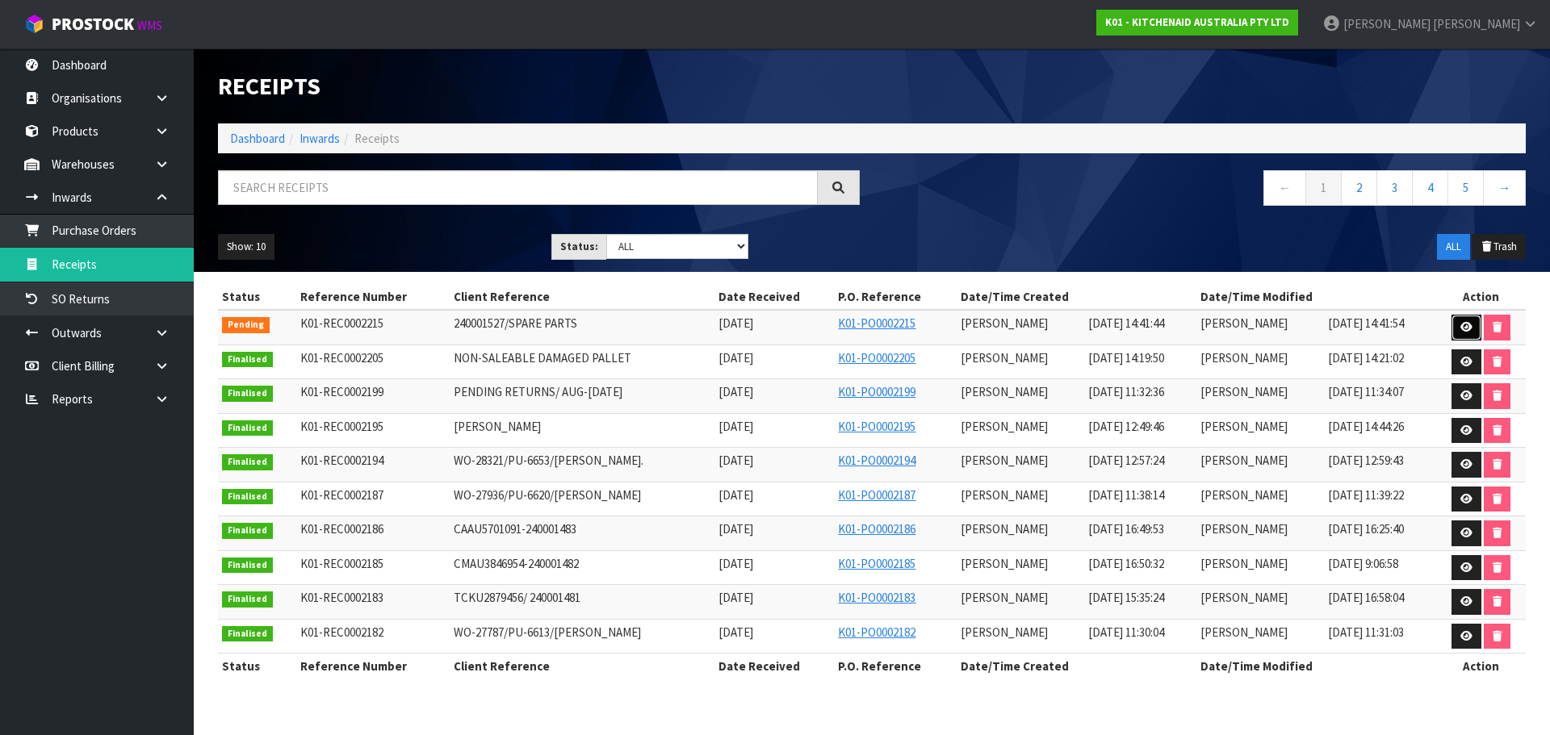
click at [1464, 327] on icon at bounding box center [1466, 327] width 12 height 10
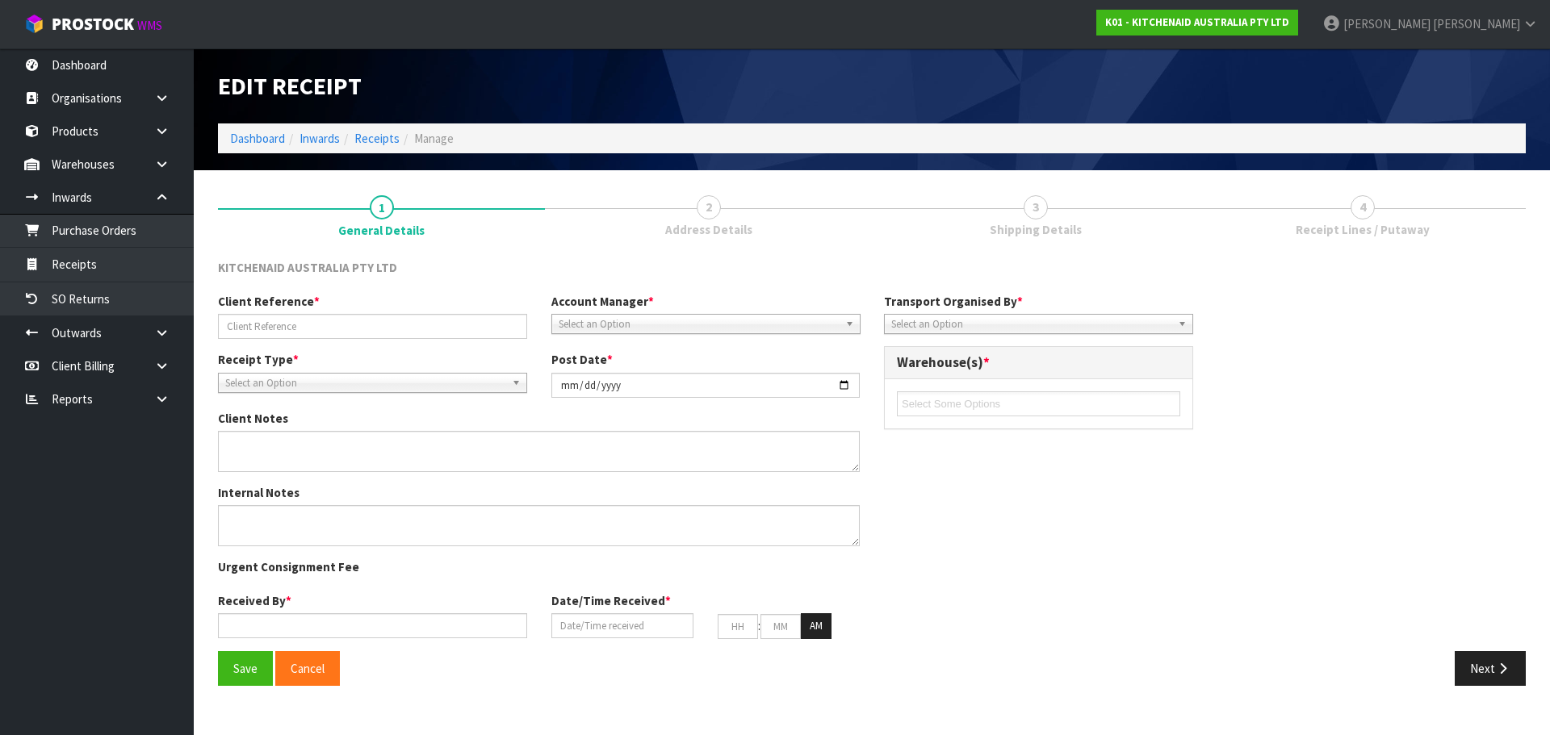
type input "240001527/SPARE PARTS"
type input "[DATE]"
type input "[PERSON_NAME]"
type input "[DATE]"
type input "02"
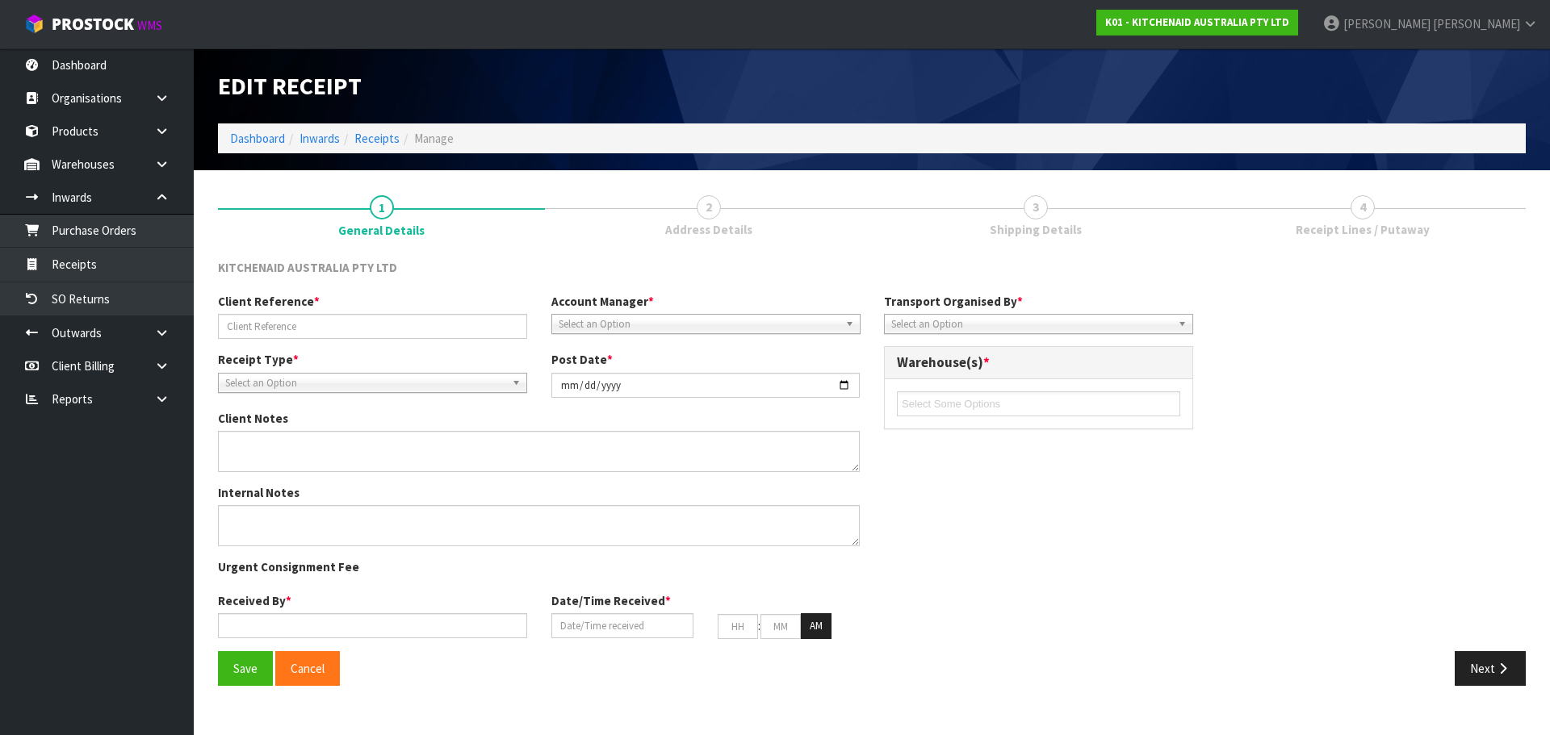
type input "41"
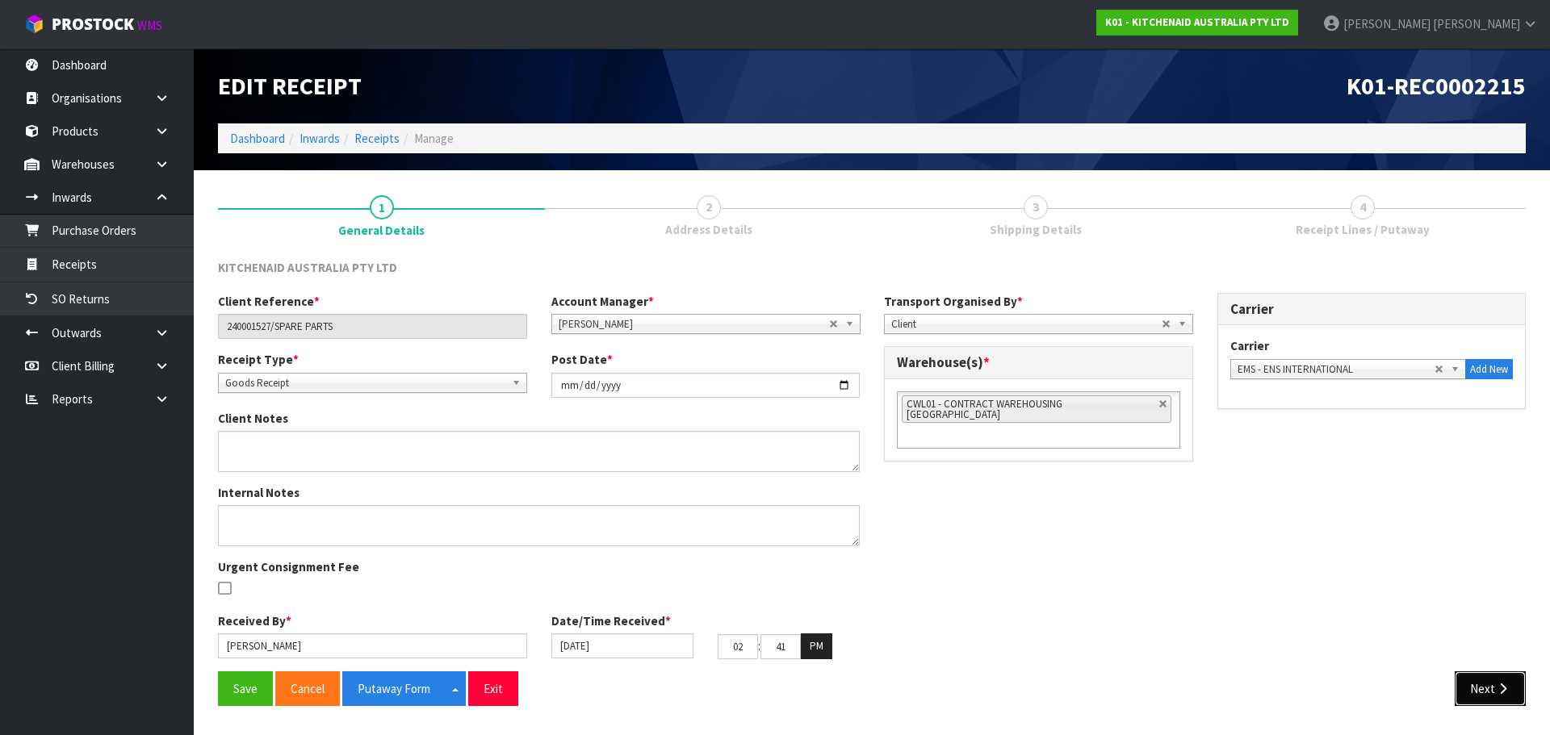
click at [1481, 691] on button "Next" at bounding box center [1490, 689] width 71 height 35
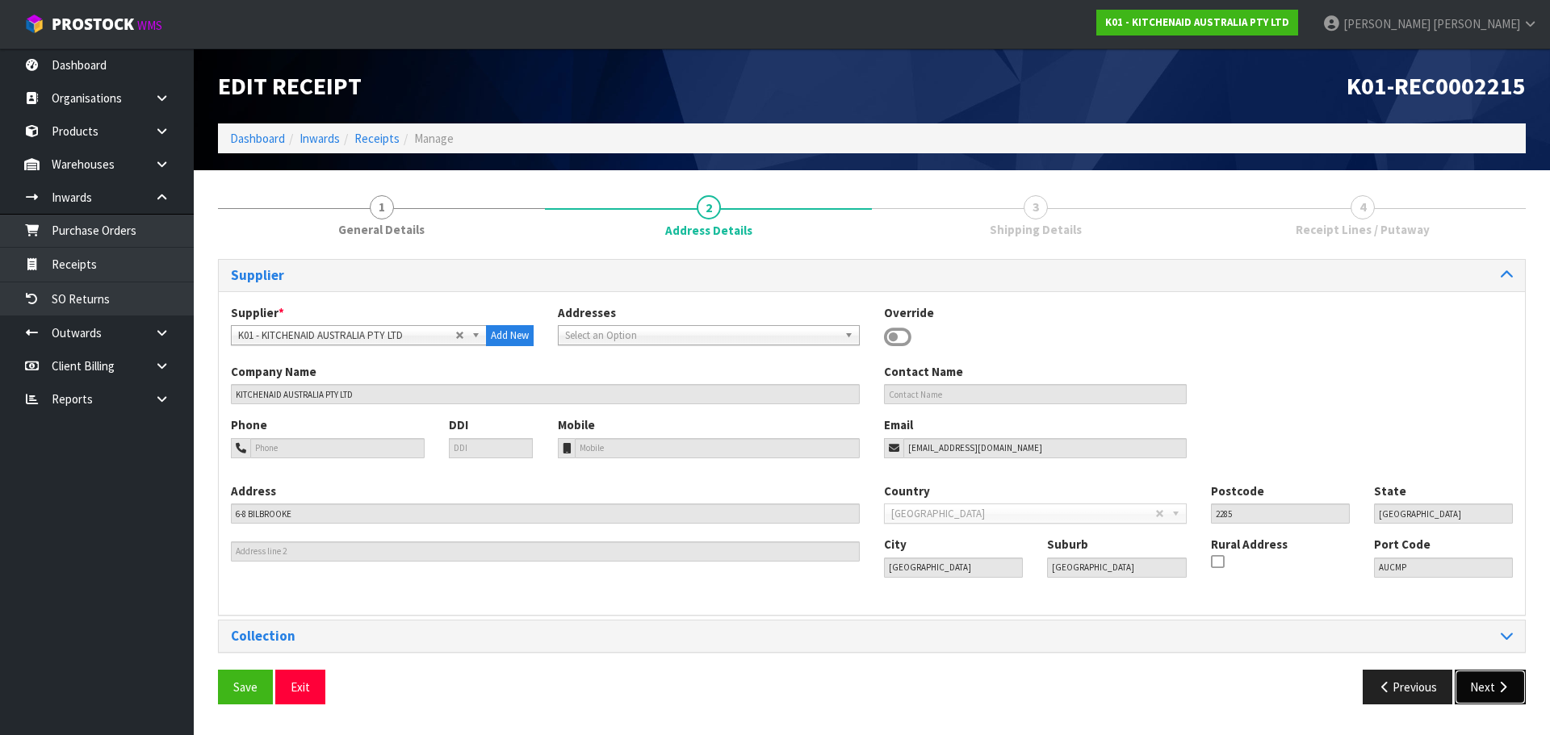
click at [1492, 694] on button "Next" at bounding box center [1490, 687] width 71 height 35
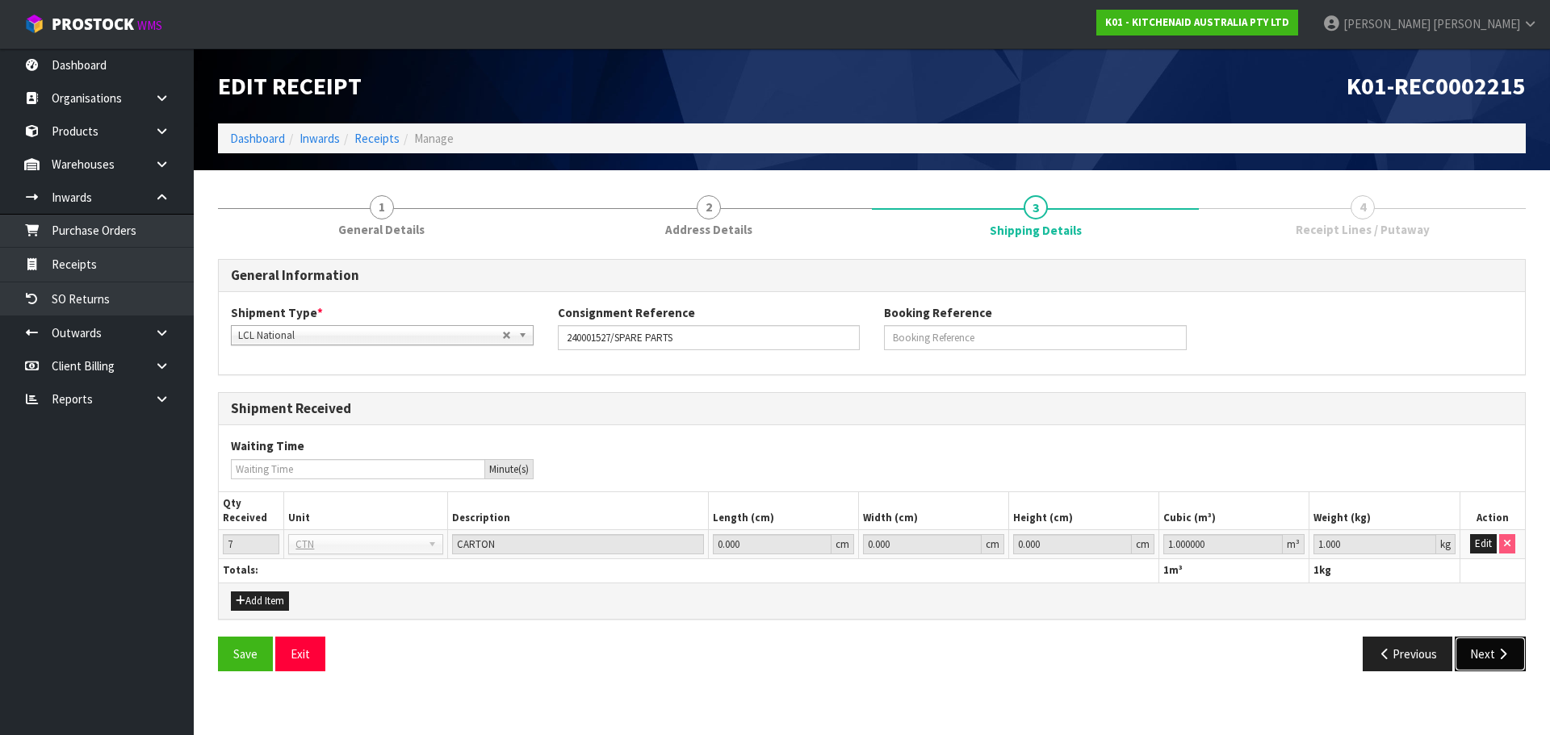
click at [1477, 650] on button "Next" at bounding box center [1490, 654] width 71 height 35
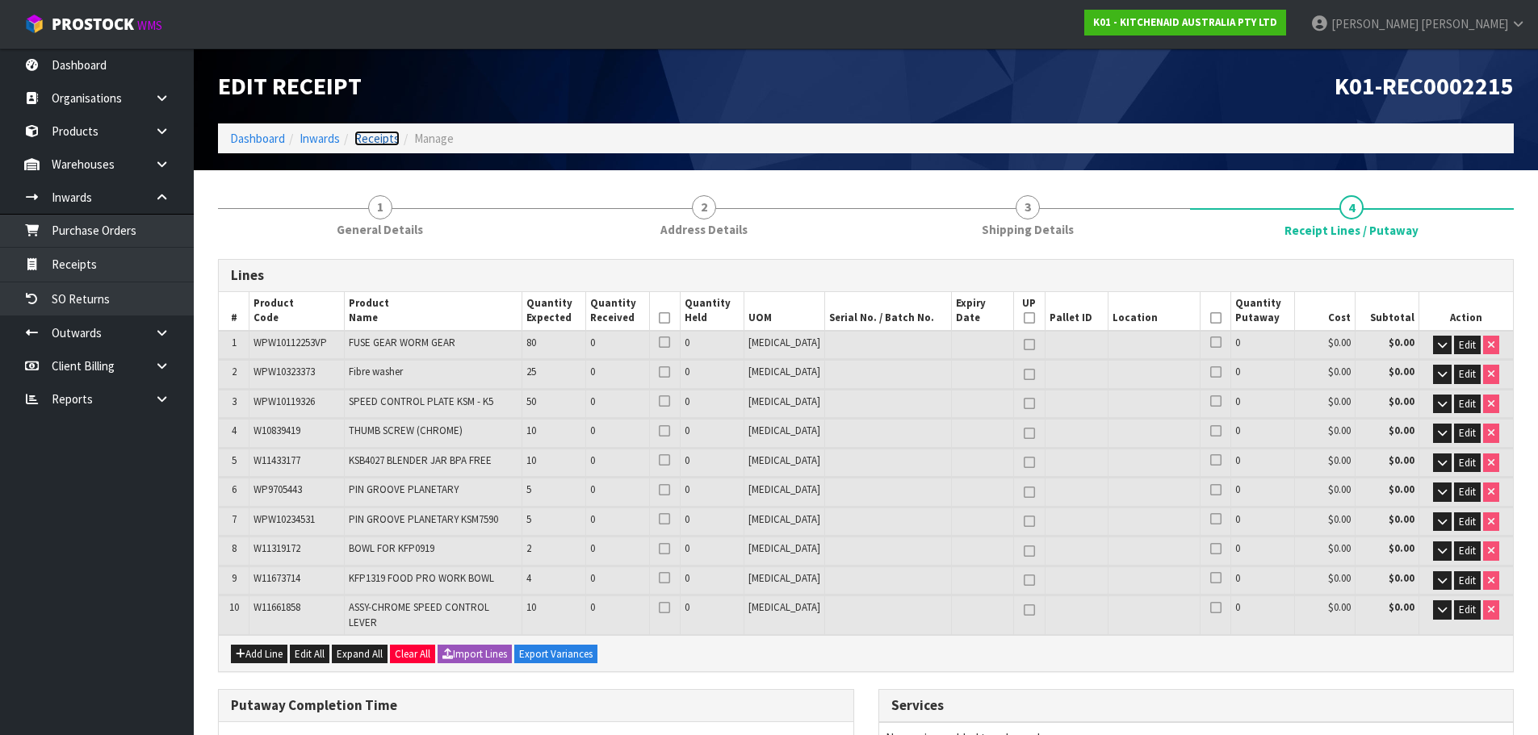
click at [372, 136] on link "Receipts" at bounding box center [376, 138] width 45 height 15
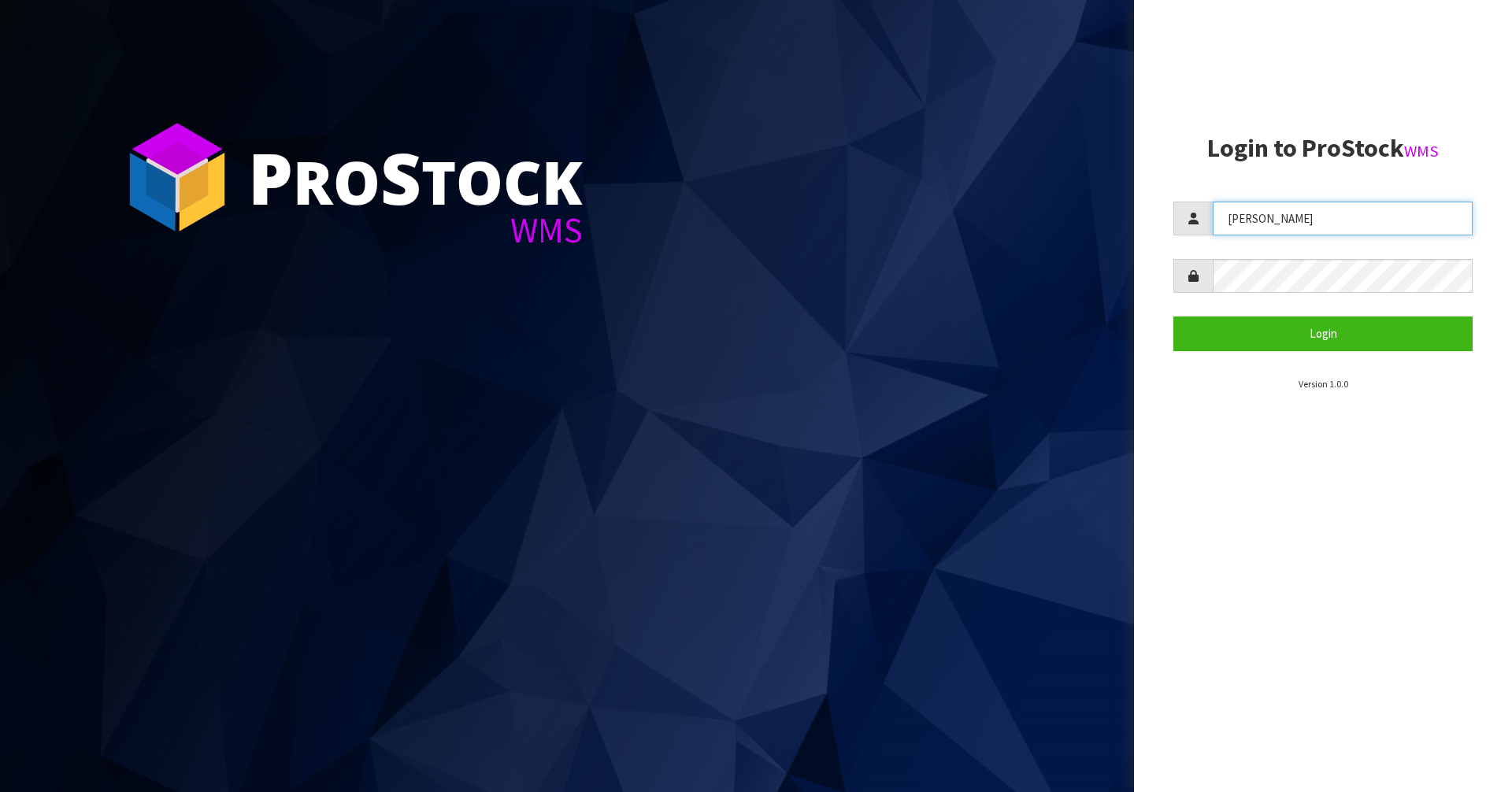
click at [1281, 224] on input "[PERSON_NAME]" at bounding box center [1342, 218] width 259 height 34
click at [1281, 224] on input "mana" at bounding box center [1342, 218] width 259 height 34
type input "Mana"
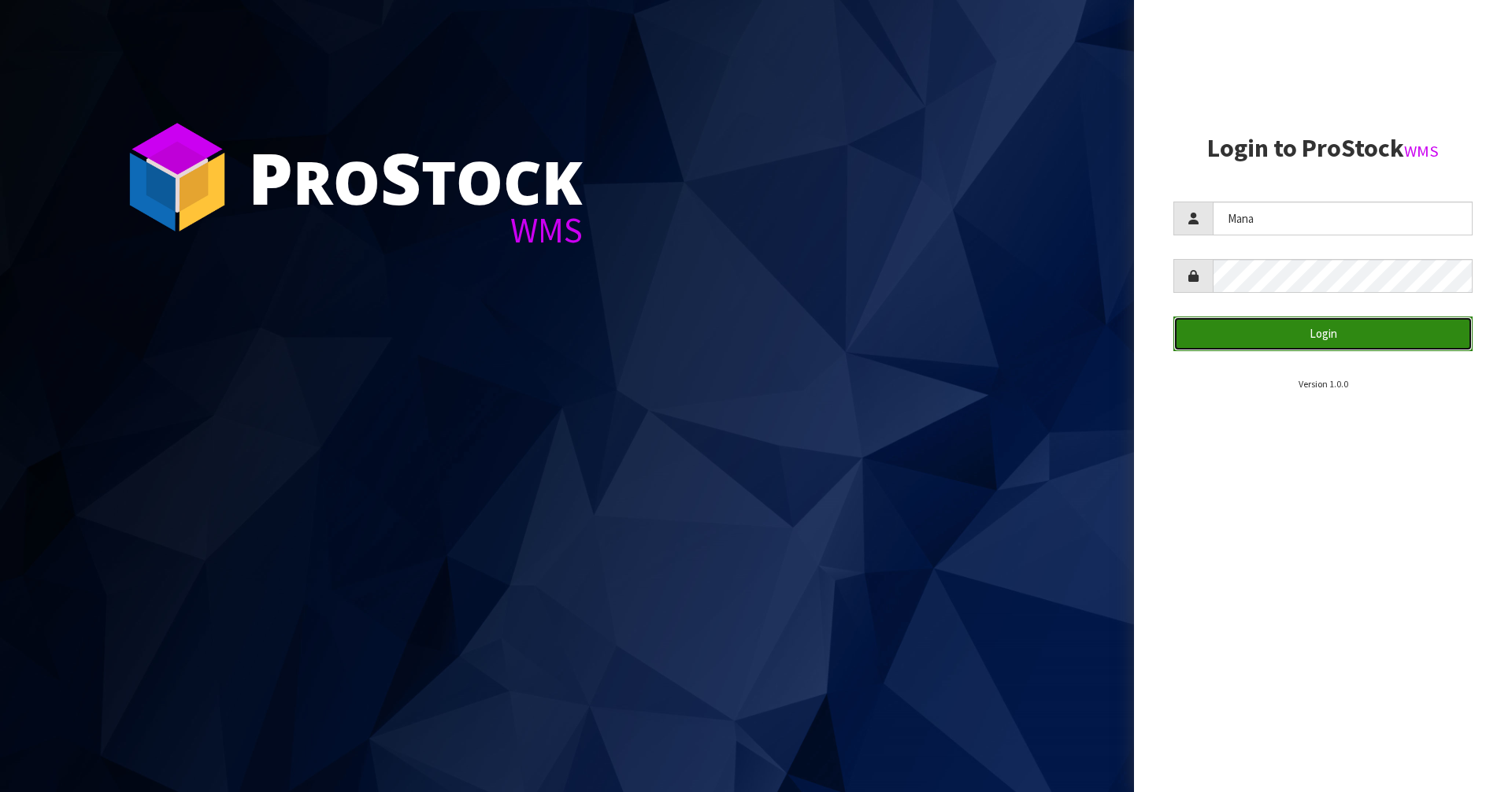
click at [1233, 323] on button "Login" at bounding box center [1323, 334] width 299 height 34
